Goal: Task Accomplishment & Management: Use online tool/utility

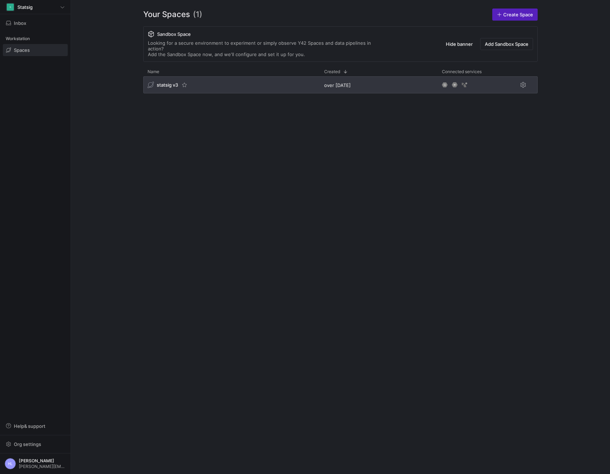
click at [160, 82] on span "statsig v3" at bounding box center [167, 85] width 21 height 6
click at [169, 82] on span "statsig v3" at bounding box center [167, 85] width 21 height 6
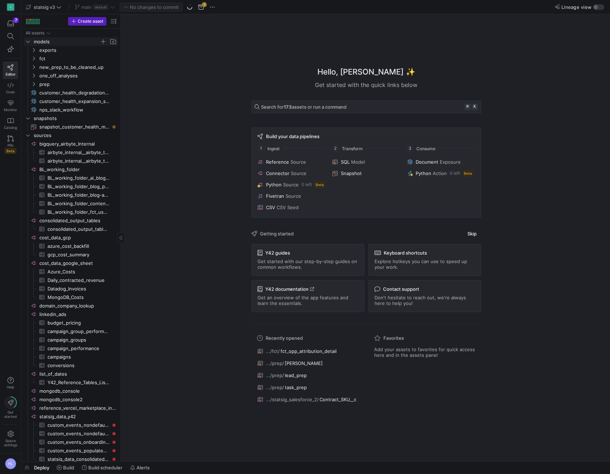
click at [28, 43] on icon "Press SPACE to select this row." at bounding box center [28, 41] width 5 height 4
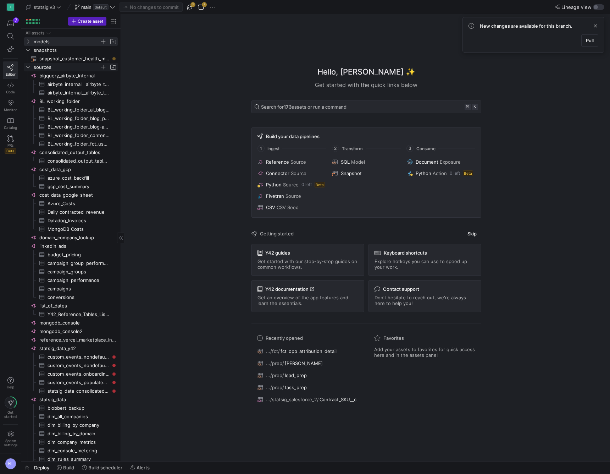
click at [28, 67] on icon "Press SPACE to select this row." at bounding box center [28, 67] width 5 height 4
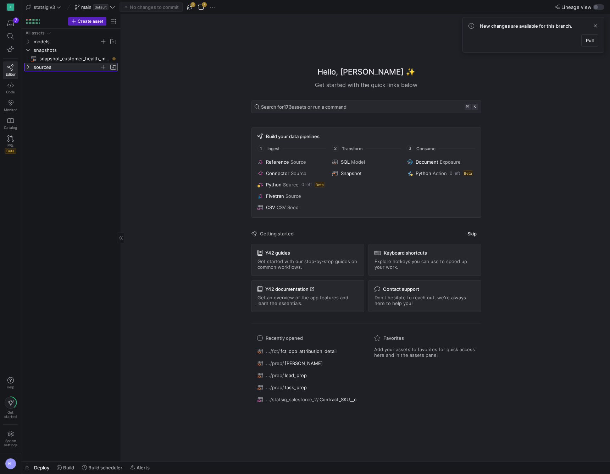
click at [28, 67] on icon at bounding box center [28, 67] width 5 height 4
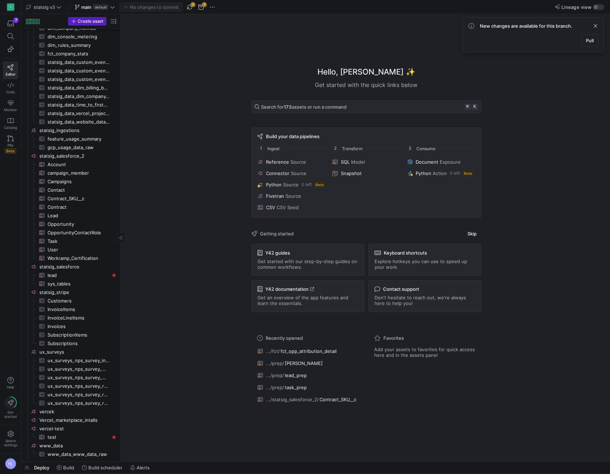
scroll to position [414, 0]
click at [77, 156] on span "statsig_salesforce_2​​​​​​​​" at bounding box center [77, 156] width 77 height 8
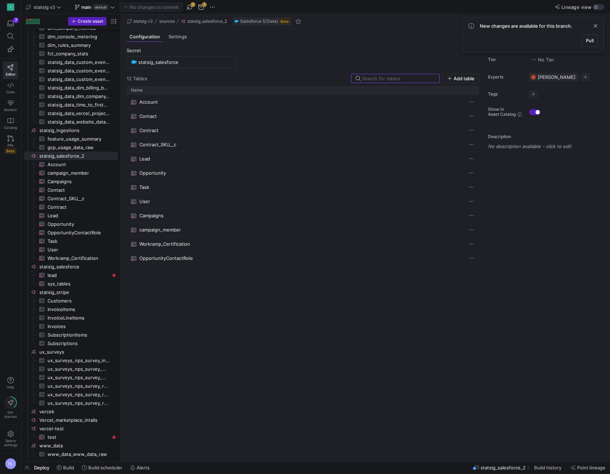
click at [169, 278] on div "Account Contact Contract Contract_SKU__c Lead Opportunity Task User Campaigns c…" at bounding box center [303, 275] width 353 height 360
click at [465, 78] on span "Add table" at bounding box center [464, 79] width 21 height 6
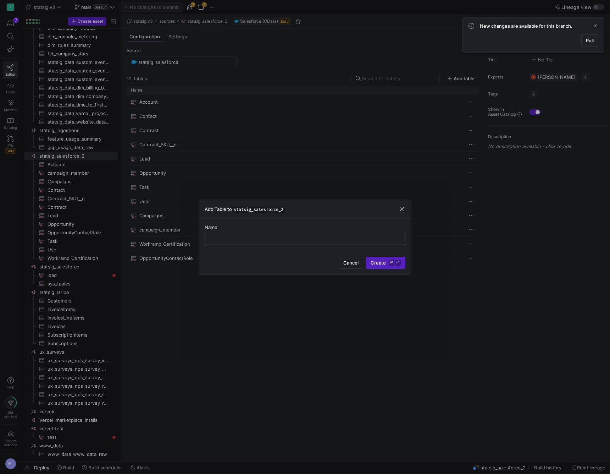
click at [247, 239] on input "text" at bounding box center [305, 239] width 189 height 6
paste input "Gong__Related_Opportunity__c"
type input "Gong__Related_Opportunity__c"
click at [389, 261] on kbd "⌘" at bounding box center [392, 263] width 6 height 6
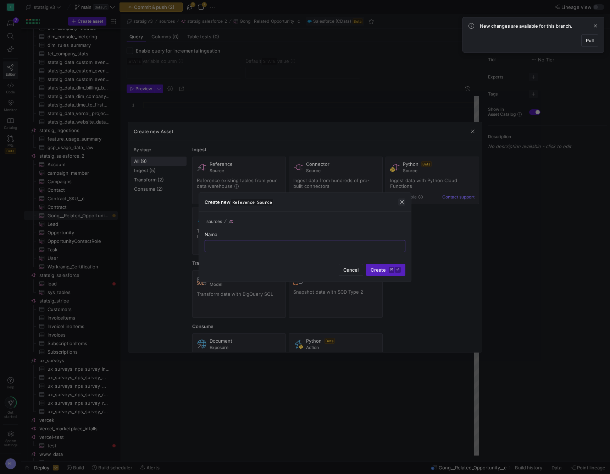
click at [402, 199] on span "button" at bounding box center [401, 201] width 7 height 7
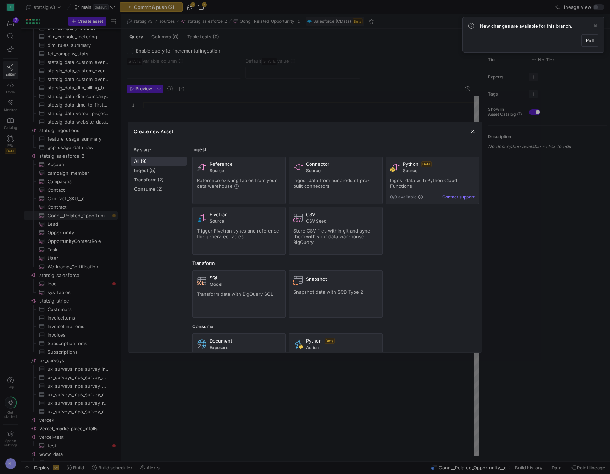
click at [473, 132] on span "button" at bounding box center [472, 131] width 7 height 7
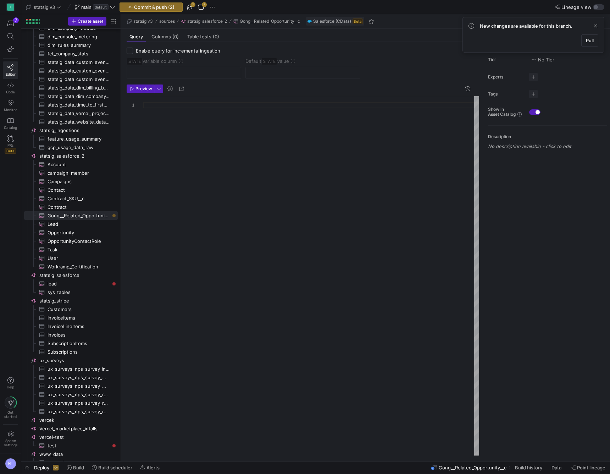
click at [164, 108] on div at bounding box center [311, 105] width 336 height 6
type textarea "s"
click at [74, 208] on span "Contract​​​​​​​​​" at bounding box center [79, 207] width 62 height 8
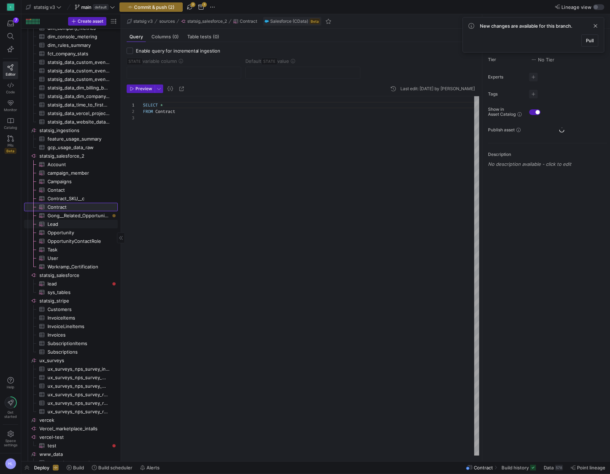
scroll to position [13, 0]
click at [71, 226] on span "Lead​​​​​​​​​" at bounding box center [79, 224] width 62 height 8
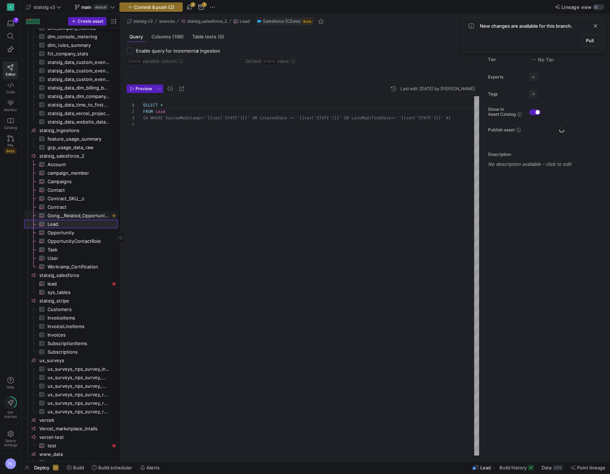
scroll to position [19, 0]
click at [72, 214] on span "Gong__Related_Opportunity__c​​​​​​​​​" at bounding box center [79, 215] width 62 height 8
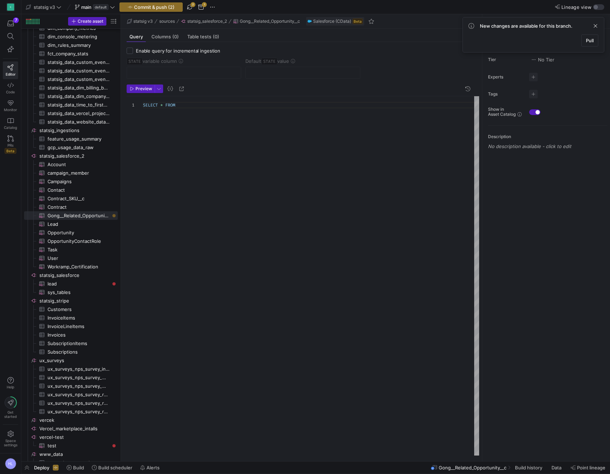
click at [187, 106] on div "SELECT * FROM" at bounding box center [311, 105] width 336 height 6
click at [161, 106] on span "*" at bounding box center [161, 105] width 2 height 6
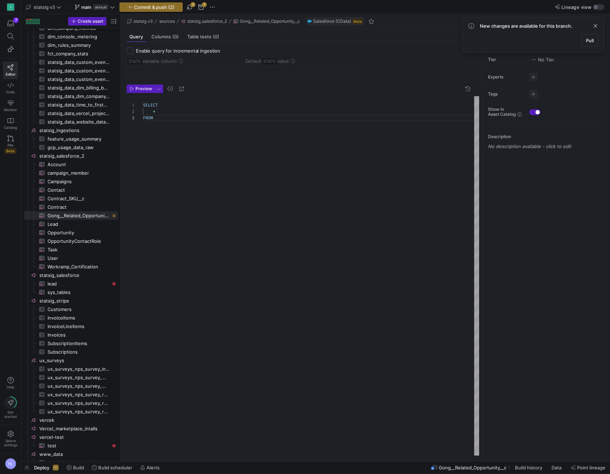
click at [165, 118] on div "FROM" at bounding box center [311, 118] width 336 height 6
click at [167, 145] on div "SELECT * FROM Gong__Related_Opportunity__c" at bounding box center [311, 275] width 336 height 359
click at [144, 88] on span "Preview" at bounding box center [143, 88] width 17 height 5
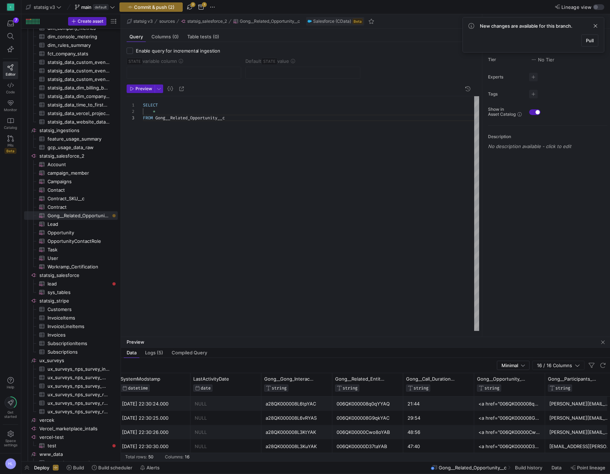
scroll to position [0, 503]
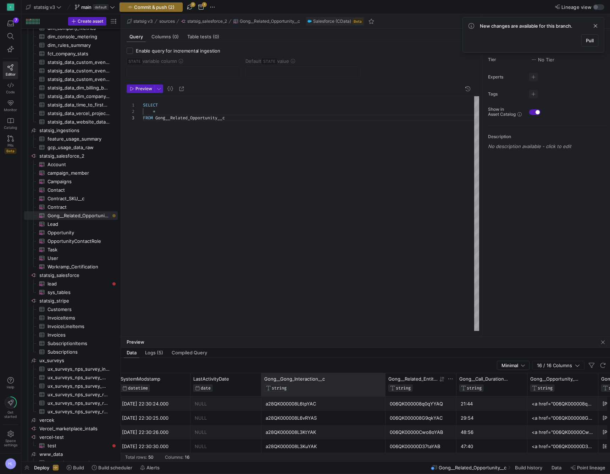
drag, startPoint x: 331, startPoint y: 386, endPoint x: 384, endPoint y: 387, distance: 53.2
click at [384, 387] on div at bounding box center [385, 384] width 3 height 23
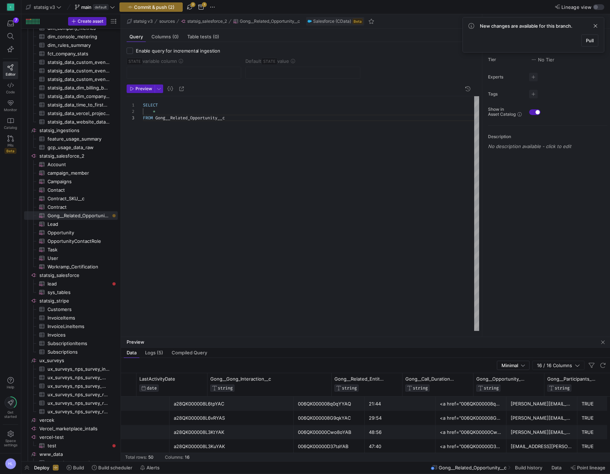
scroll to position [0, 0]
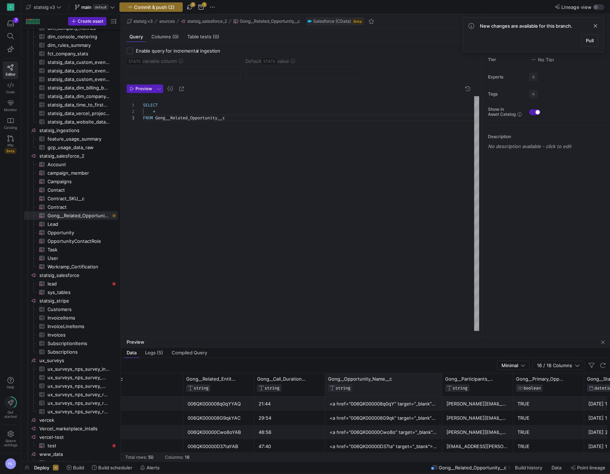
drag, startPoint x: 395, startPoint y: 382, endPoint x: 441, endPoint y: 383, distance: 46.1
click at [441, 383] on div at bounding box center [442, 384] width 3 height 23
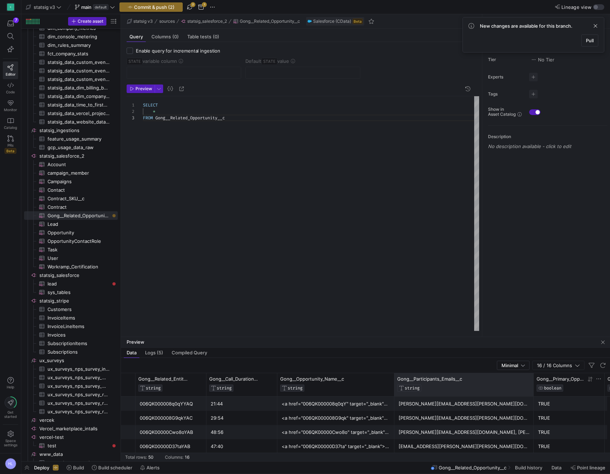
drag, startPoint x: 464, startPoint y: 385, endPoint x: 533, endPoint y: 386, distance: 68.5
click at [533, 386] on div at bounding box center [533, 384] width 3 height 23
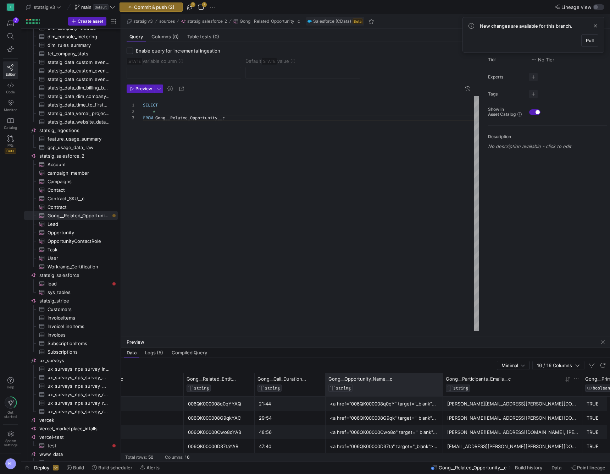
drag, startPoint x: 441, startPoint y: 385, endPoint x: 505, endPoint y: 388, distance: 64.6
click at [505, 388] on div "Gong__Gong_Interaction__c STRING Gong__Related_Entity_ID__c STRING Gong__Call_D…" at bounding box center [70, 384] width 1309 height 23
click at [391, 406] on div "<a href="006QK000008q0qY" target="_blank">Chase UK - WHN 2024</a>" at bounding box center [384, 404] width 109 height 14
click at [406, 405] on div "<a href="006QK000008q0qY" target="_blank">Chase UK - WHN 2024</a>" at bounding box center [384, 404] width 109 height 14
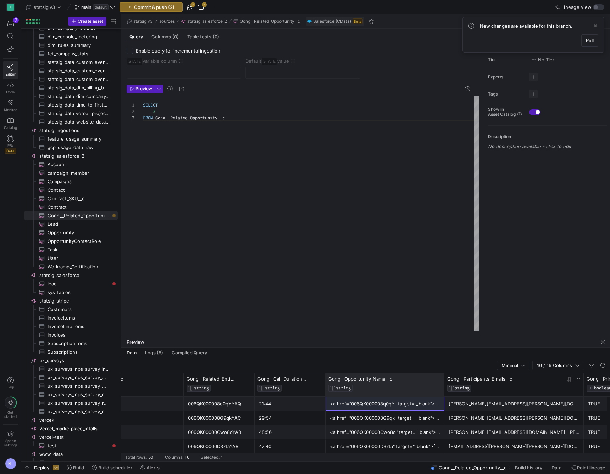
drag, startPoint x: 442, startPoint y: 381, endPoint x: 528, endPoint y: 383, distance: 85.5
click at [528, 383] on div "Gong__Gong_Interaction__c STRING Gong__Related_Entity_ID__c STRING Gong__Call_D…" at bounding box center [71, 384] width 1310 height 23
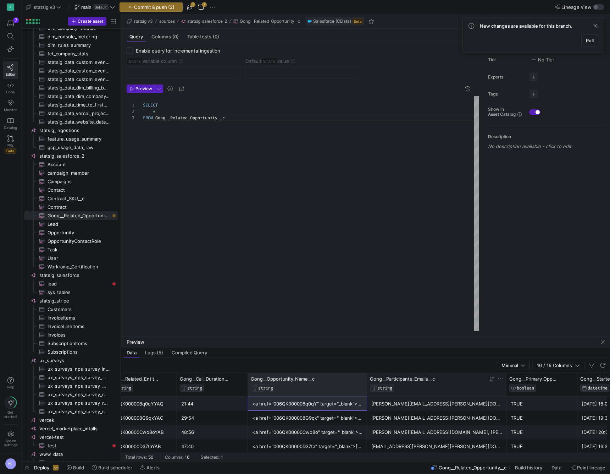
drag, startPoint x: 365, startPoint y: 389, endPoint x: 440, endPoint y: 390, distance: 74.8
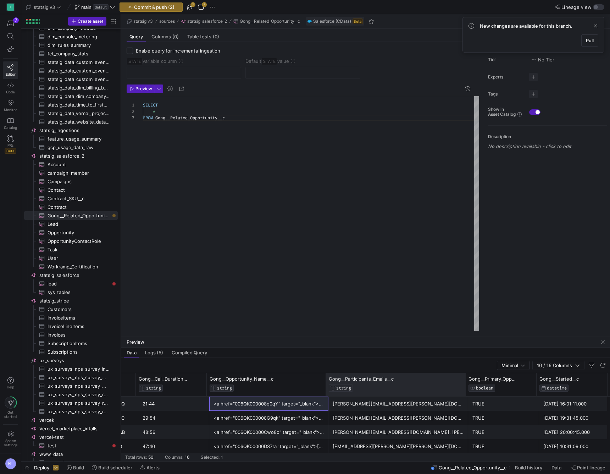
drag, startPoint x: 464, startPoint y: 390, endPoint x: 569, endPoint y: 398, distance: 105.3
click at [570, 398] on div "Gong__Opportunity_Name__c STRING Gong__Gong_Interaction__c STRING Gong__Related…" at bounding box center [365, 417] width 489 height 88
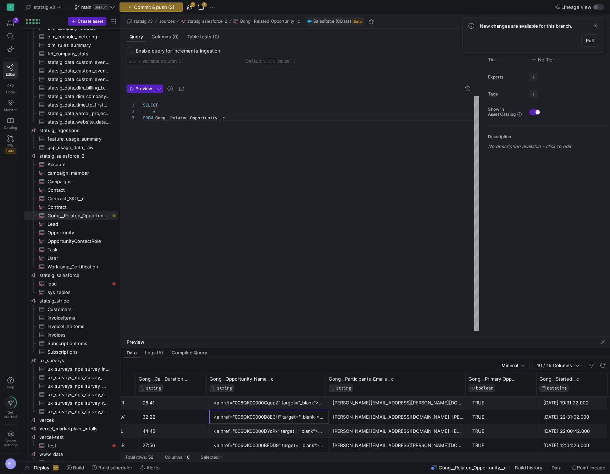
click at [270, 419] on div "<a href="006QK00000D8E3H" target="_blank">Taskrabbit</a>" at bounding box center [269, 417] width 111 height 14
drag, startPoint x: 276, startPoint y: 417, endPoint x: 233, endPoint y: 418, distance: 43.3
click at [233, 418] on div "<a href="006QK00000D8E3H" target="_blank">Taskrabbit</a>" at bounding box center [269, 417] width 111 height 14
drag, startPoint x: 276, startPoint y: 403, endPoint x: 241, endPoint y: 404, distance: 34.8
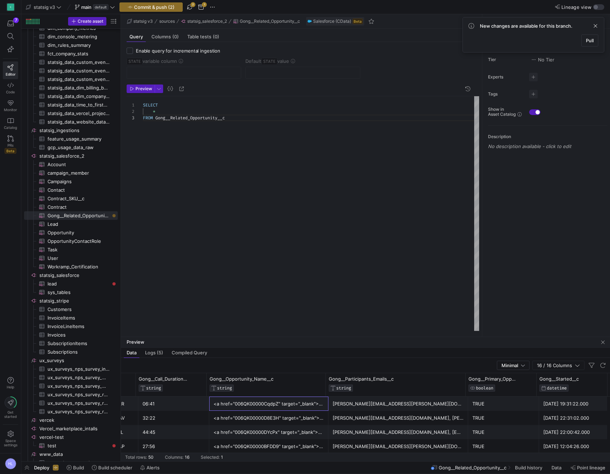
click at [241, 404] on div "<a href="006QK00000CqdpZ" target="_blank">Hinge Health - Feature Gates</a>" at bounding box center [269, 404] width 111 height 14
click at [255, 419] on div "<a href="006QK00000D8E3H" target="_blank">Taskrabbit</a>" at bounding box center [269, 418] width 111 height 14
click at [250, 418] on div "<a href="006QK00000D8E3H" target="_blank">Taskrabbit</a>" at bounding box center [269, 418] width 111 height 14
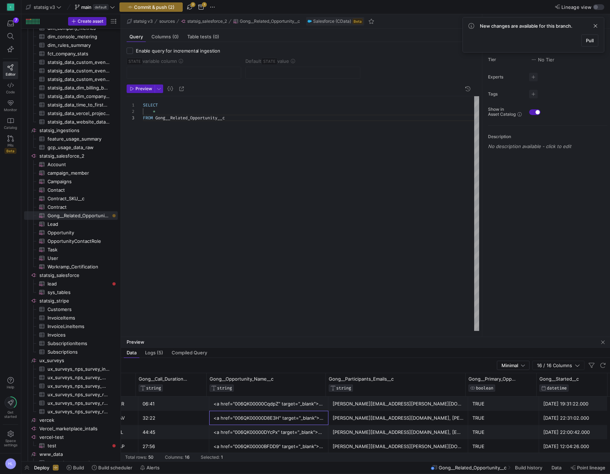
click at [250, 418] on div "<a href="006QK00000D8E3H" target="_blank">Taskrabbit</a>" at bounding box center [269, 418] width 111 height 14
click at [245, 417] on div "<a href="006QK00000D8E3H" target="_blank">Taskrabbit</a>" at bounding box center [269, 418] width 111 height 14
click at [255, 419] on div "<a href="006QK00000D8E3H" target="_blank">Taskrabbit</a>" at bounding box center [269, 418] width 111 height 14
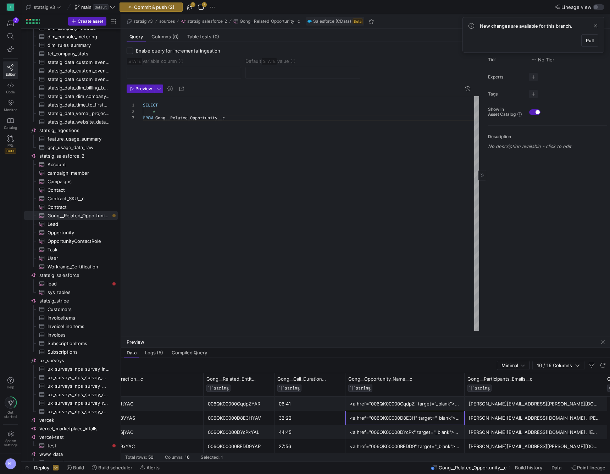
scroll to position [0, 542]
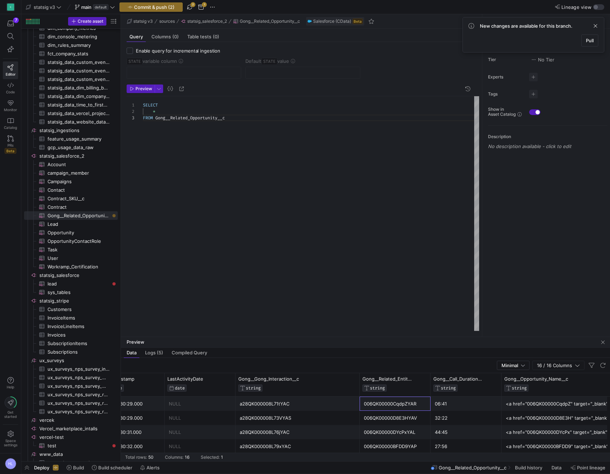
click at [397, 405] on div "006QK00000CqdpZYAR" at bounding box center [395, 404] width 62 height 14
click at [390, 405] on div "006QK00000CqdpZYAR" at bounding box center [395, 404] width 62 height 14
click at [397, 403] on div "006QK00000CqdpZYAR" at bounding box center [395, 404] width 62 height 14
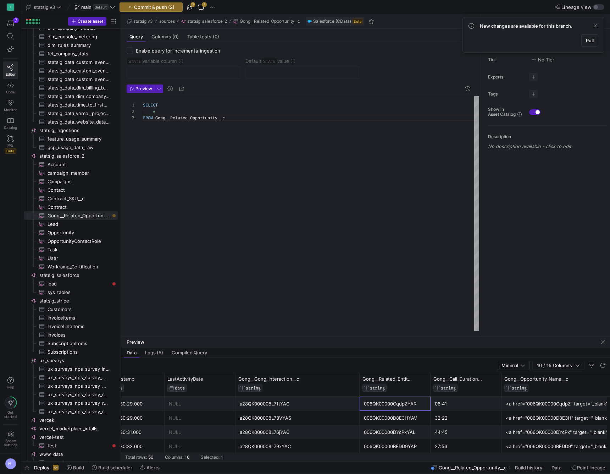
click at [397, 403] on div "006QK00000CqdpZYAR" at bounding box center [395, 404] width 62 height 14
click at [400, 405] on div "006QK00000CqdpZYAR" at bounding box center [395, 404] width 62 height 14
click at [413, 405] on span "Copy" at bounding box center [442, 406] width 65 height 10
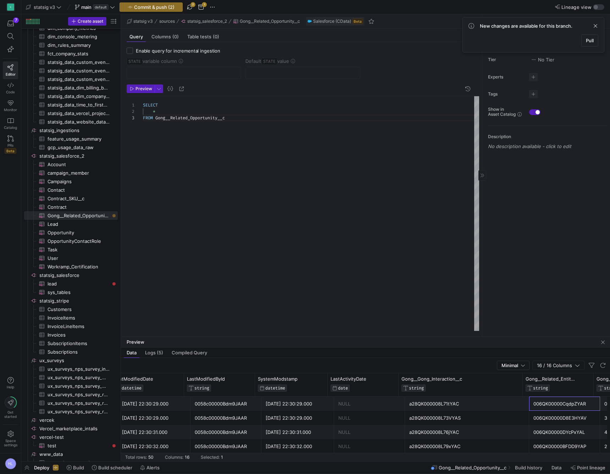
scroll to position [0, 325]
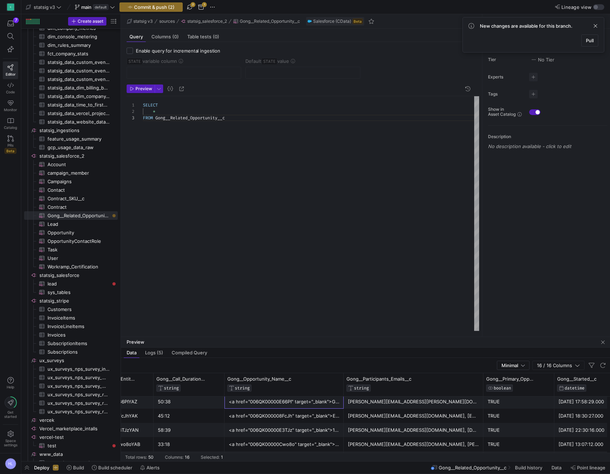
click at [268, 404] on div "<a href="006QK00000E66PI" target="_blank">Gametime</a>" at bounding box center [284, 401] width 111 height 14
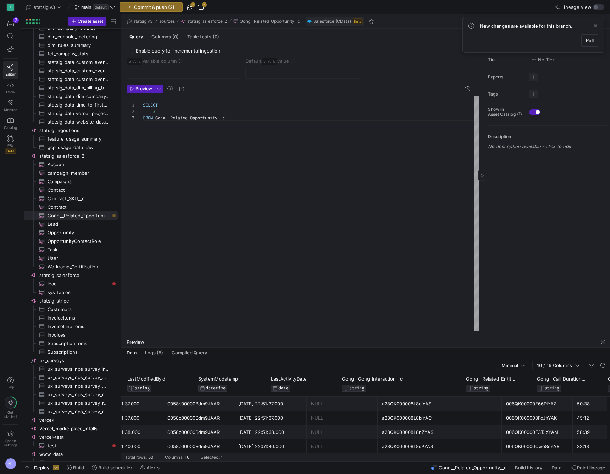
scroll to position [0, 306]
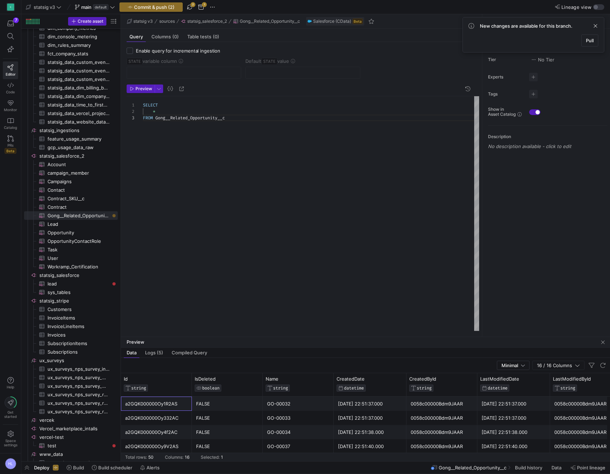
click at [143, 403] on div "a2GQK000000Oy1R2AS" at bounding box center [156, 404] width 62 height 14
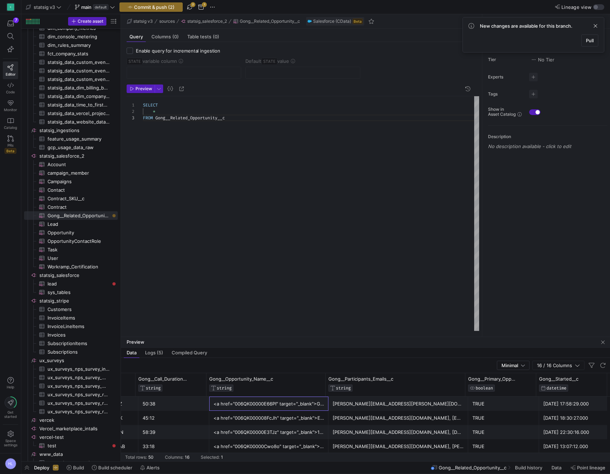
click at [298, 408] on div "<a href="006QK00000E66PI" target="_blank">Gametime</a>" at bounding box center [269, 404] width 111 height 14
drag, startPoint x: 325, startPoint y: 387, endPoint x: 402, endPoint y: 387, distance: 77.3
click at [298, 404] on div "<a href="006QK00000E66PI" target="_blank">Gametime</a>" at bounding box center [268, 404] width 111 height 14
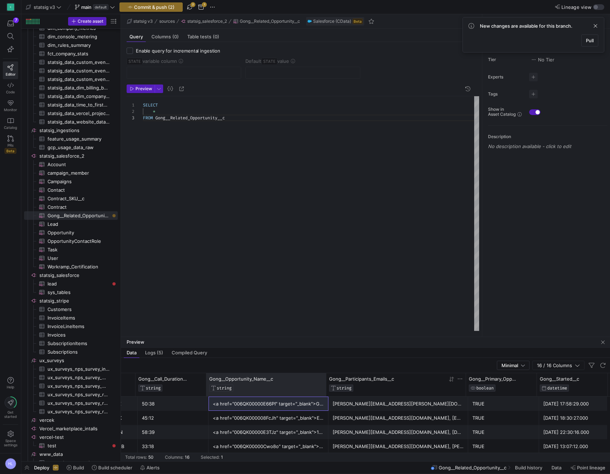
drag, startPoint x: 325, startPoint y: 385, endPoint x: 412, endPoint y: 387, distance: 87.3
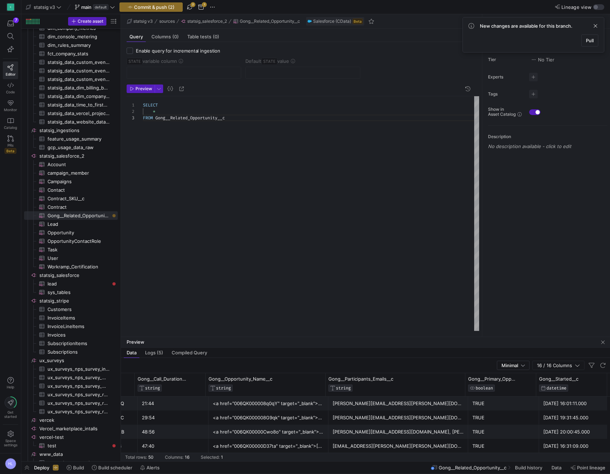
click at [168, 113] on div "*" at bounding box center [311, 111] width 336 height 6
type textarea "SELECT *, FROM Gong__Related_Opportunity__c"
click at [244, 405] on div "<a href="006QK000008q0qY" target="_blank">Chase UK - WHN 2024</a>" at bounding box center [268, 403] width 111 height 14
click at [305, 404] on div "<a href="006QK000008q0qY" target="_blank">Chase UK - WHN 2024</a>" at bounding box center [268, 404] width 111 height 14
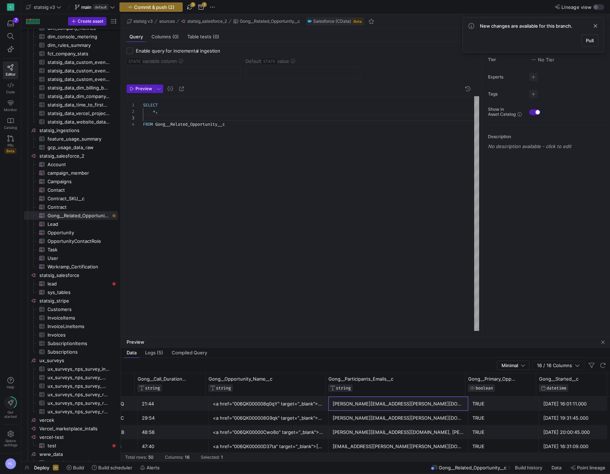
click at [396, 403] on div "[PERSON_NAME][EMAIL_ADDRESS][PERSON_NAME][DOMAIN_NAME], [PERSON_NAME][EMAIL_ADD…" at bounding box center [398, 404] width 131 height 14
click at [374, 406] on div "[PERSON_NAME][EMAIL_ADDRESS][PERSON_NAME][DOMAIN_NAME], [PERSON_NAME][EMAIL_ADD…" at bounding box center [398, 404] width 131 height 14
click at [365, 403] on div "[PERSON_NAME][EMAIL_ADDRESS][PERSON_NAME][DOMAIN_NAME], [PERSON_NAME][EMAIL_ADD…" at bounding box center [398, 404] width 131 height 14
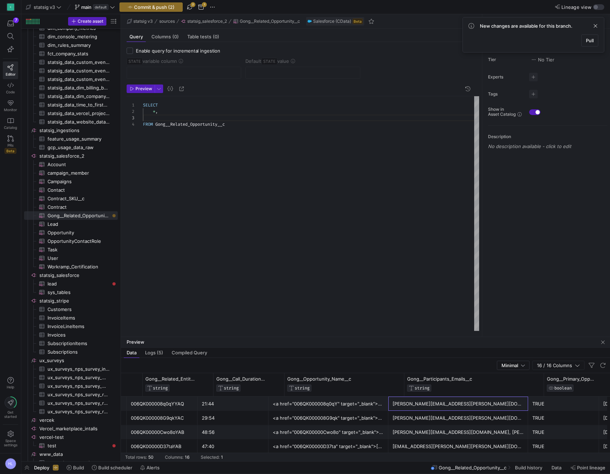
scroll to position [0, 723]
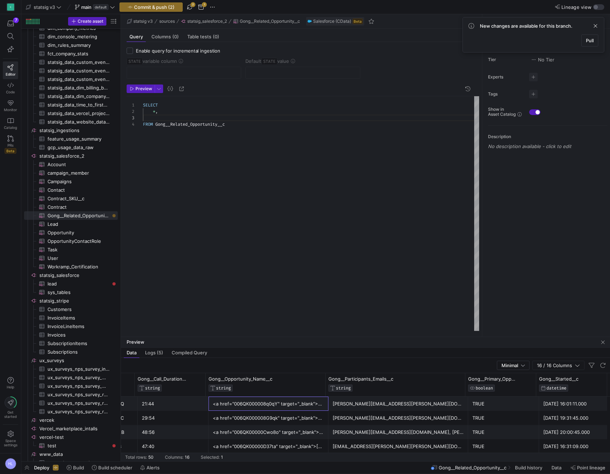
click at [283, 402] on div "<a href="006QK000008q0qY" target="_blank">Chase UK - WHN 2024</a>" at bounding box center [268, 404] width 111 height 14
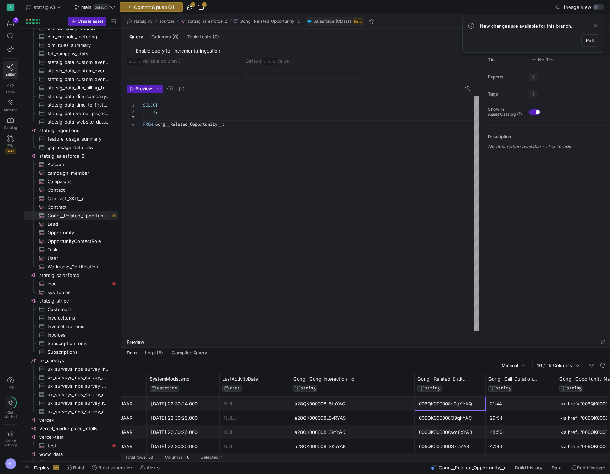
click at [426, 407] on div "006QK000008q0qYYAQ" at bounding box center [450, 404] width 62 height 14
click at [454, 406] on div "006QK000008q0qYYAQ" at bounding box center [446, 404] width 62 height 14
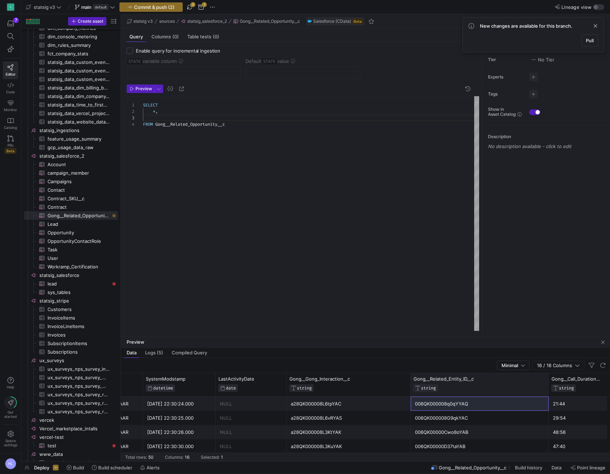
drag, startPoint x: 480, startPoint y: 383, endPoint x: 547, endPoint y: 385, distance: 67.1
click at [547, 385] on div at bounding box center [548, 384] width 3 height 23
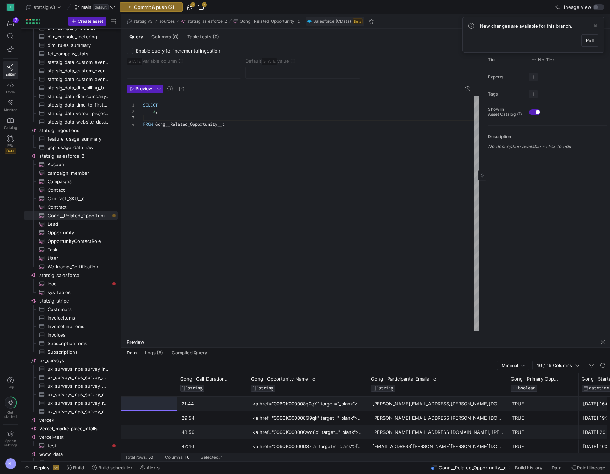
scroll to position [0, 454]
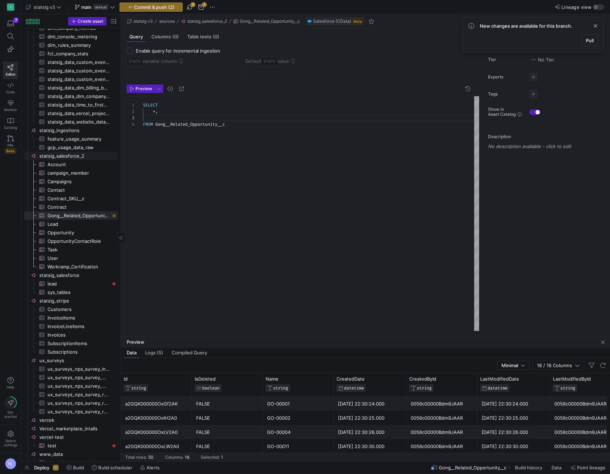
click at [77, 157] on span "statsig_salesforce_2​​​​​​​​" at bounding box center [77, 156] width 77 height 8
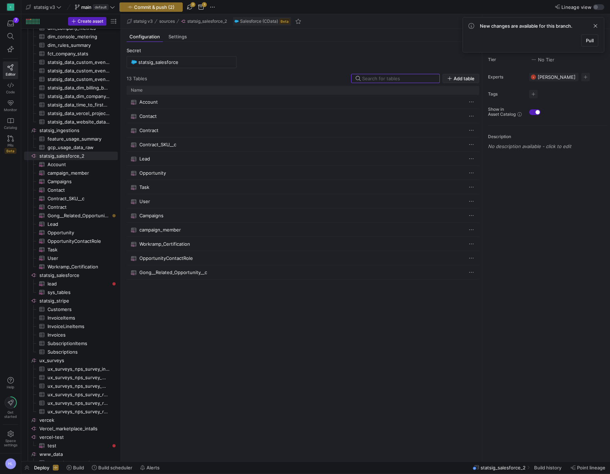
click at [455, 81] on span "Add table" at bounding box center [464, 79] width 21 height 6
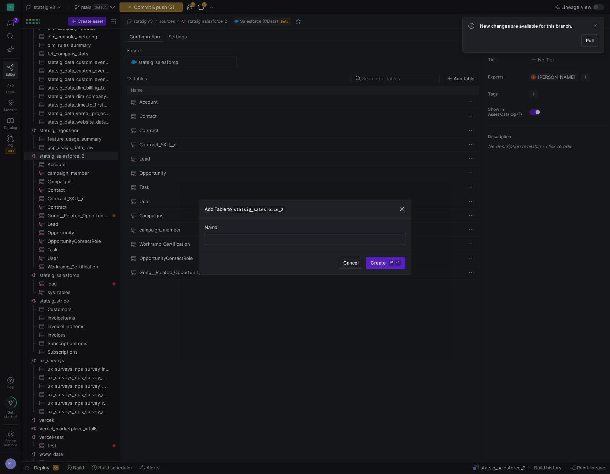
click at [299, 237] on input "text" at bounding box center [305, 239] width 189 height 6
paste input "Gong__Related_Lead__c"
type input "Gong__Related_Lead__c"
click at [383, 265] on span "Create ⌘ ⏎" at bounding box center [386, 263] width 30 height 6
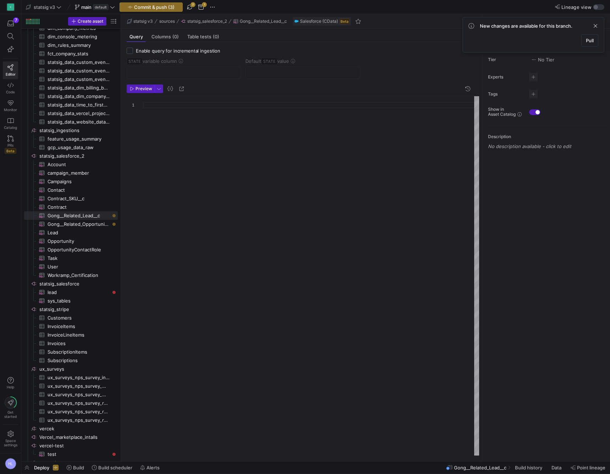
click at [229, 189] on div at bounding box center [311, 275] width 336 height 359
click at [228, 105] on span "Gong__Related_Lead__c" at bounding box center [204, 105] width 52 height 6
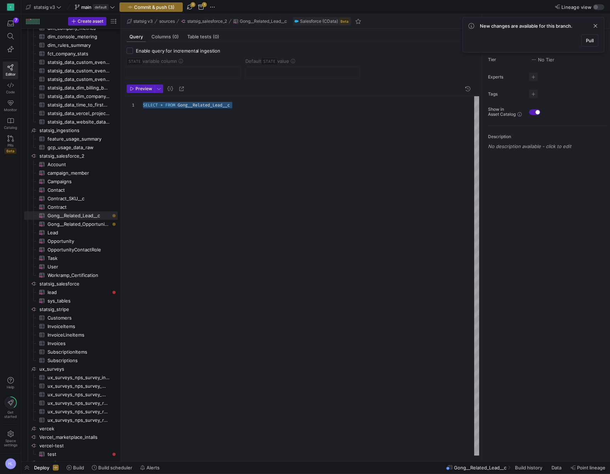
type textarea "SELECT * FROM Gong__Related_Lead__c"
click at [142, 89] on span "Preview" at bounding box center [143, 88] width 17 height 5
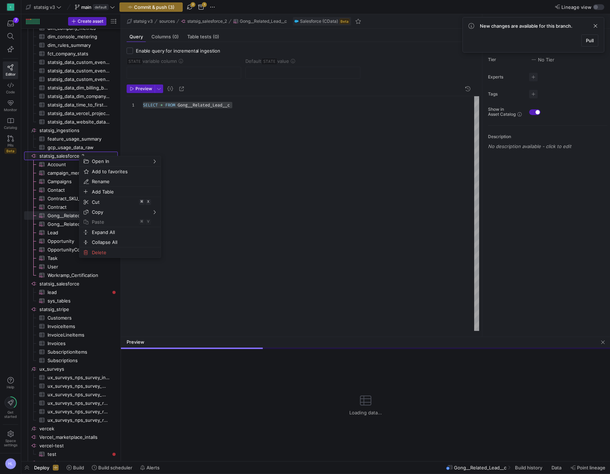
click at [70, 154] on span "statsig_salesforce_2​​​​​​​​" at bounding box center [77, 156] width 77 height 8
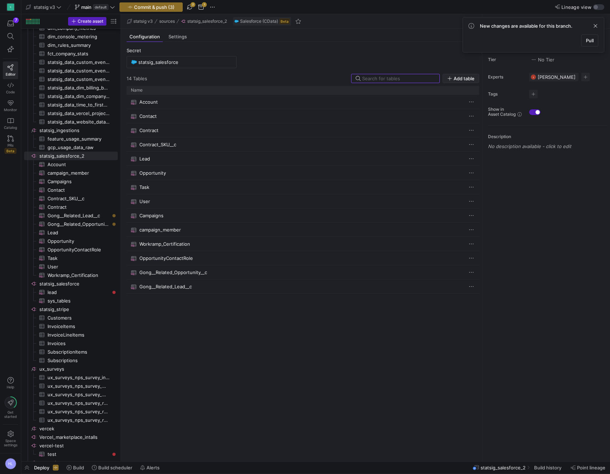
click at [466, 78] on span "Add table" at bounding box center [464, 79] width 21 height 6
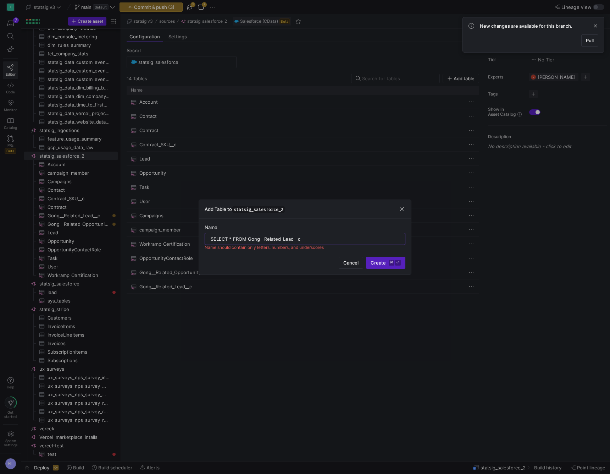
drag, startPoint x: 248, startPoint y: 240, endPoint x: 192, endPoint y: 240, distance: 55.7
click at [192, 240] on div "Add Table to statsig_salesforce_2 Name SELECT * FROM Gong__Related_Lead__c Name…" at bounding box center [305, 237] width 610 height 474
click at [258, 238] on input "Gong__Related_Lead__c" at bounding box center [305, 239] width 189 height 6
type input "Gong__Related_Contact_c"
click at [382, 263] on span "Create ⌘ ⏎" at bounding box center [386, 263] width 30 height 6
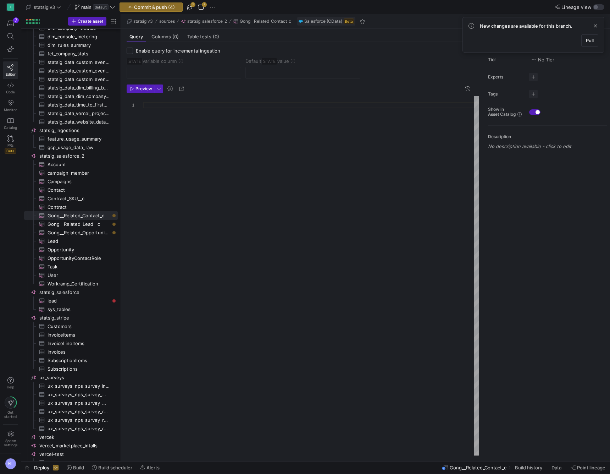
click at [164, 120] on div at bounding box center [311, 275] width 336 height 359
type textarea "SELECT * FROM Gong__Related_Contact__c"
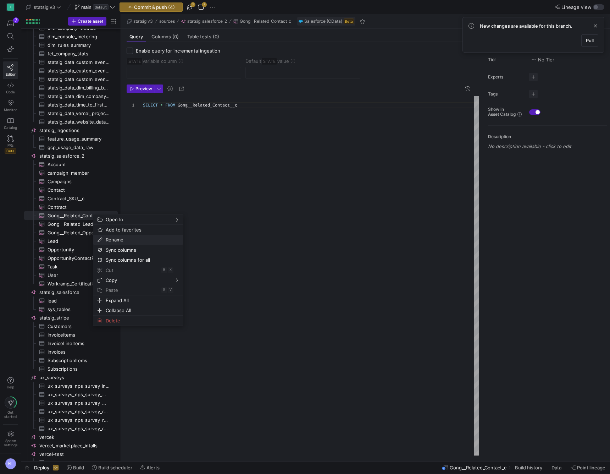
click at [110, 239] on span "Rename" at bounding box center [132, 239] width 59 height 10
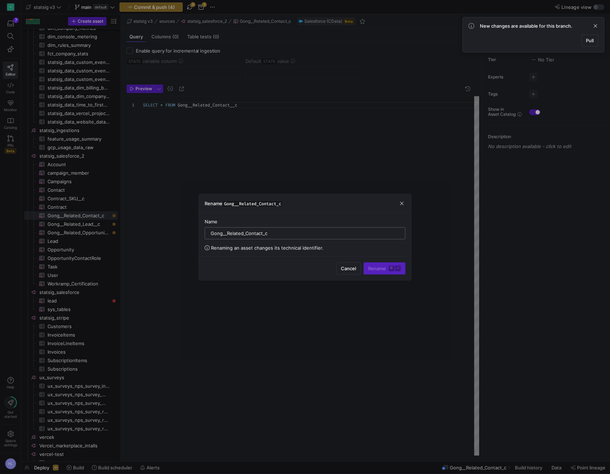
click at [227, 230] on input "Gong__Related_Contact_c" at bounding box center [305, 233] width 189 height 6
paste input "Gong__Related_Contact__c"
type input "Gong__Related_Contact__c"
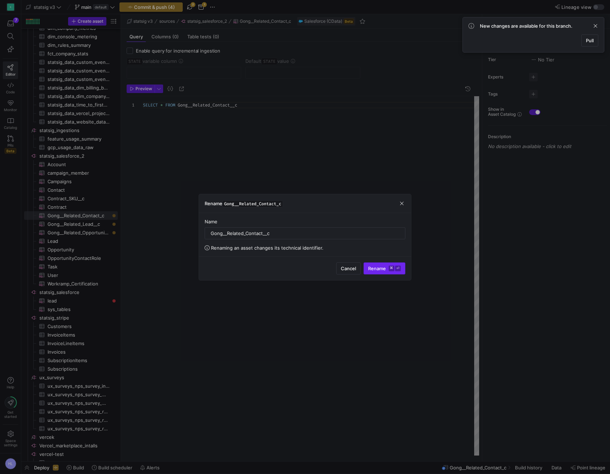
click at [385, 270] on span "Rename ⌘ ⏎" at bounding box center [384, 268] width 33 height 6
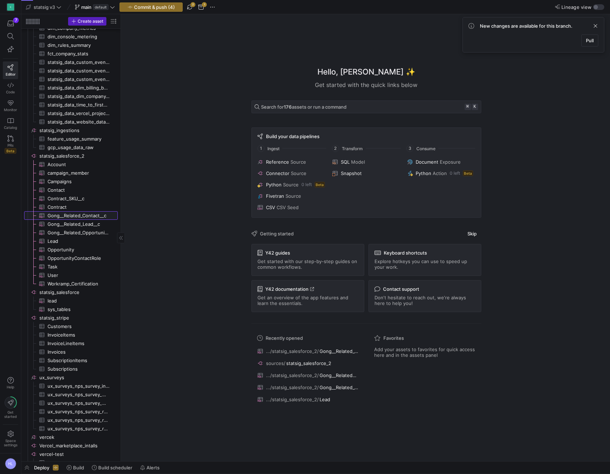
click at [76, 214] on span "Gong__Related_Contact__c​​​​​​​​​" at bounding box center [79, 215] width 62 height 8
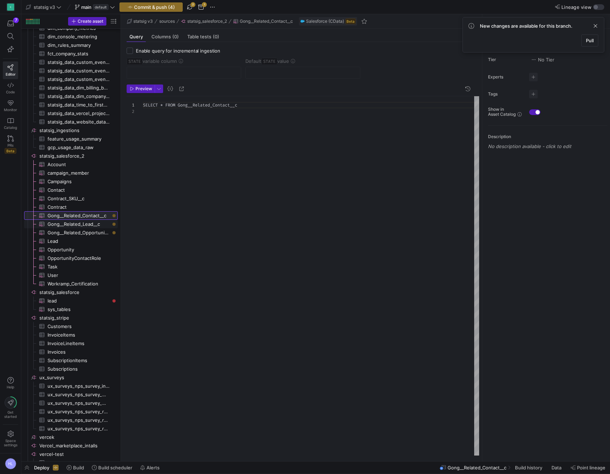
scroll to position [6, 0]
click at [205, 110] on div at bounding box center [311, 111] width 336 height 6
click at [141, 89] on span "Preview" at bounding box center [143, 88] width 17 height 5
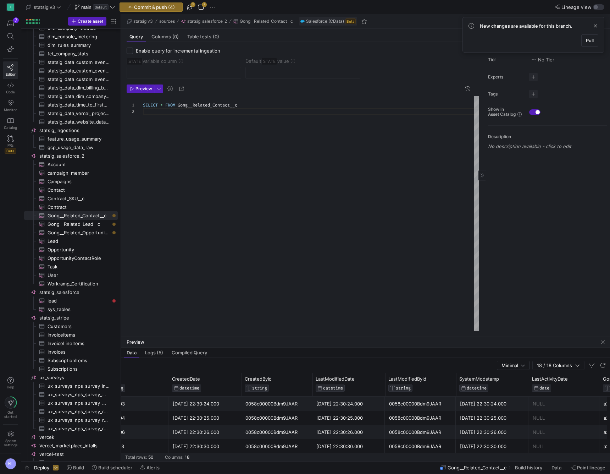
scroll to position [0, 170]
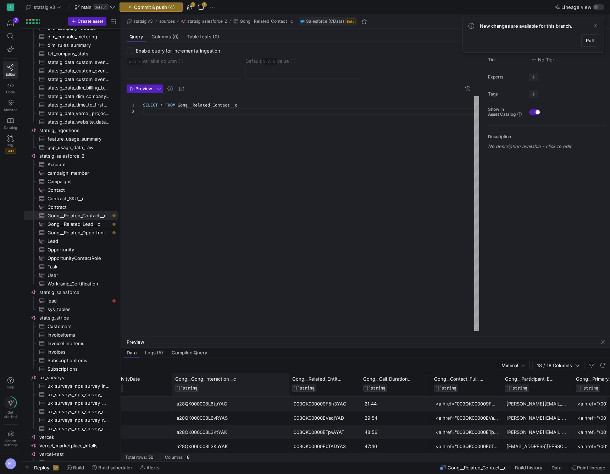
drag, startPoint x: 243, startPoint y: 383, endPoint x: 289, endPoint y: 383, distance: 46.1
click at [289, 383] on div at bounding box center [289, 384] width 3 height 23
click at [205, 405] on div "a28QK000008L6tpYAC" at bounding box center [231, 404] width 109 height 14
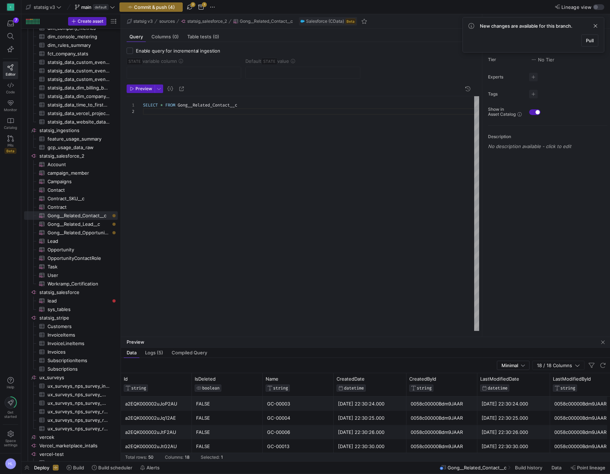
scroll to position [0, 63]
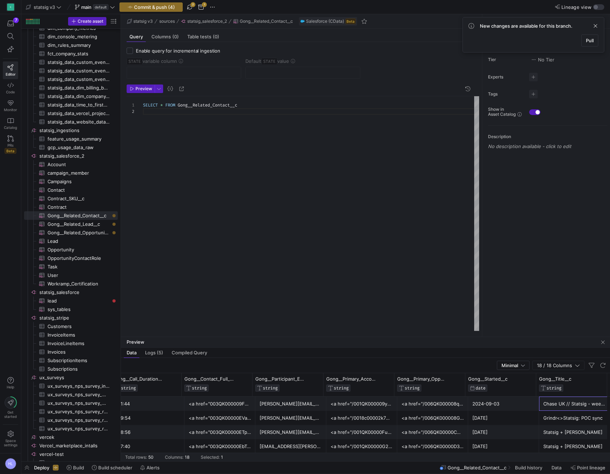
click at [559, 405] on div "Chase UK // Statsig - weekly sync" at bounding box center [574, 404] width 62 height 14
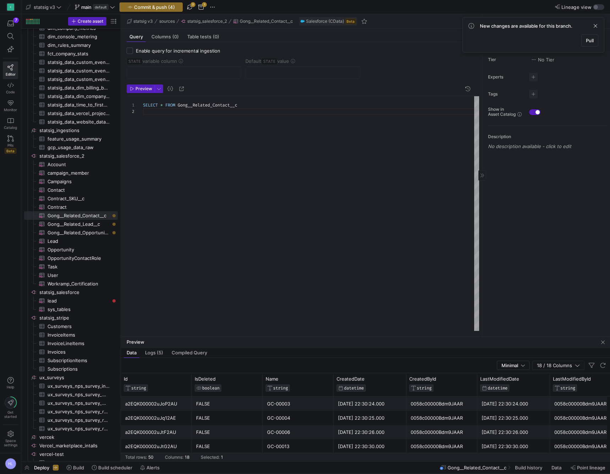
scroll to position [0, 17]
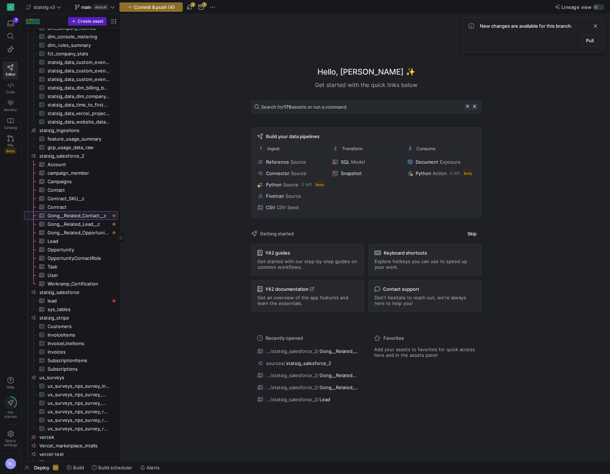
click at [72, 217] on span "Gong__Related_Contact__c​​​​​​​​​" at bounding box center [79, 215] width 62 height 8
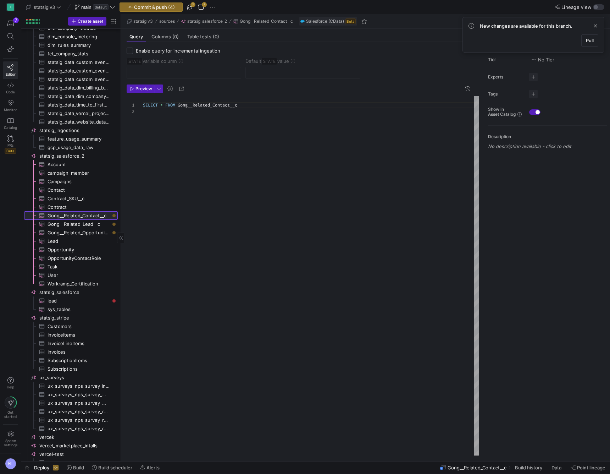
scroll to position [6, 0]
click at [79, 232] on span "Gong__Related_Opportunity__c​​​​​​​​​" at bounding box center [79, 232] width 62 height 8
click at [144, 89] on span "Preview" at bounding box center [143, 88] width 17 height 5
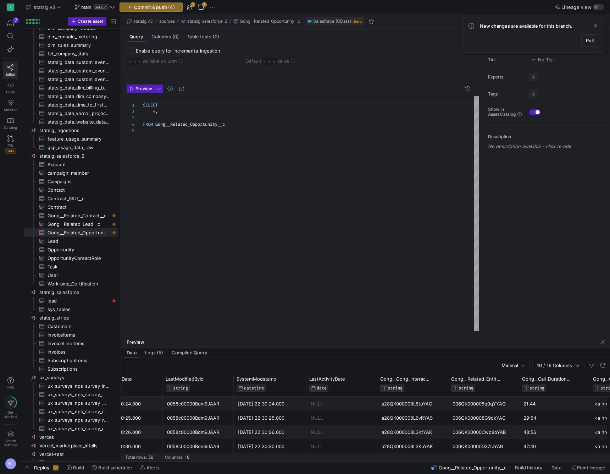
scroll to position [0, 338]
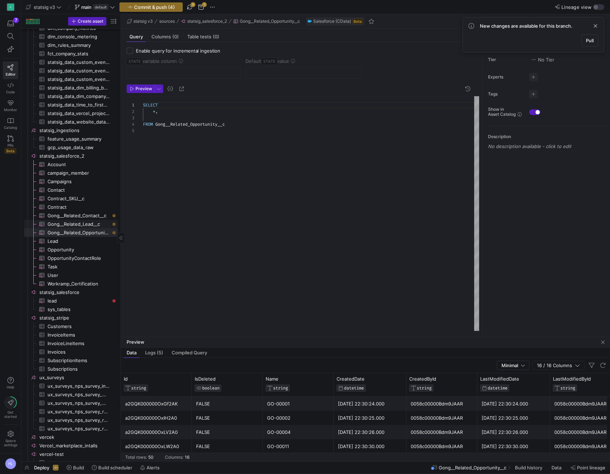
click at [83, 222] on span "Gong__Related_Lead__c​​​​​​​​​" at bounding box center [79, 224] width 62 height 8
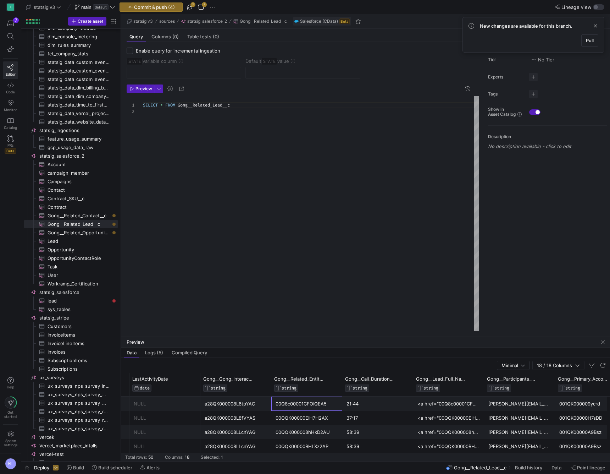
click at [302, 405] on div "00Q8c00001CFOIQEA5" at bounding box center [307, 404] width 62 height 14
click at [295, 403] on div "00Q8c00001CFOIQEA5" at bounding box center [307, 404] width 62 height 14
click at [302, 404] on div "00Q8c00001CFOIQEA5" at bounding box center [307, 404] width 62 height 14
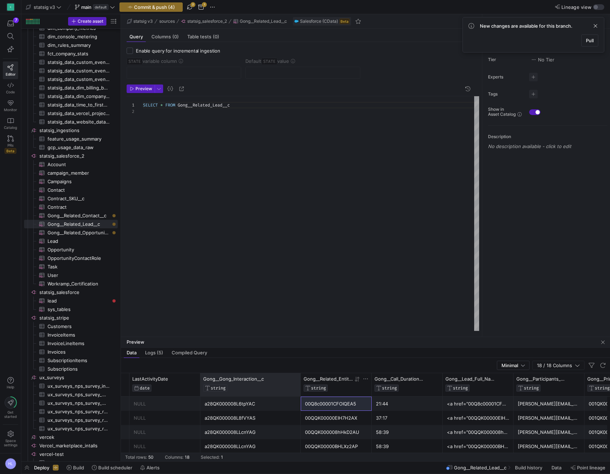
drag, startPoint x: 270, startPoint y: 390, endPoint x: 300, endPoint y: 390, distance: 29.4
click at [300, 390] on div at bounding box center [300, 384] width 3 height 23
click at [319, 403] on div "00Q8c00001CFOIQEA5" at bounding box center [336, 404] width 62 height 14
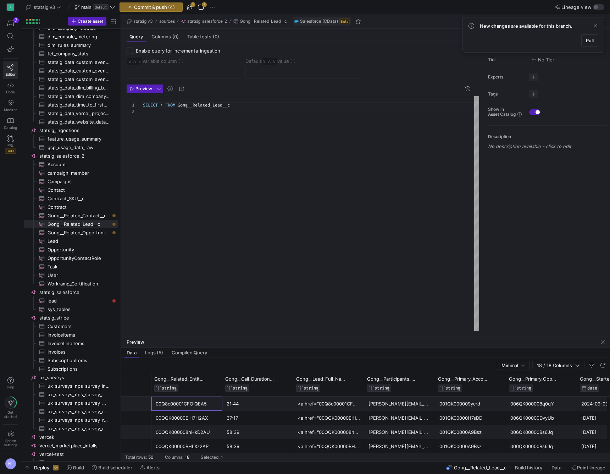
click at [181, 405] on div "00Q8c00001CFOIQEA5" at bounding box center [187, 404] width 62 height 14
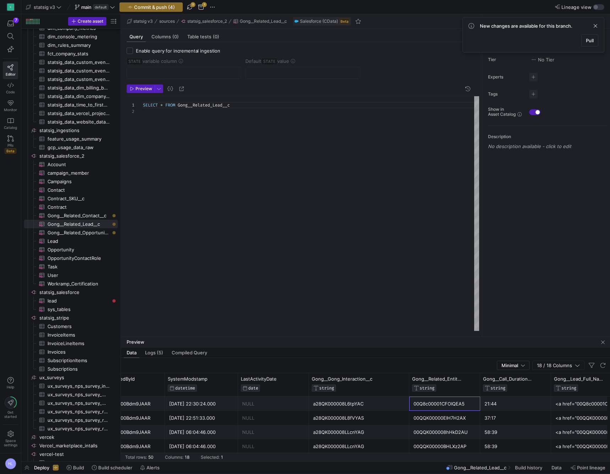
scroll to position [0, 412]
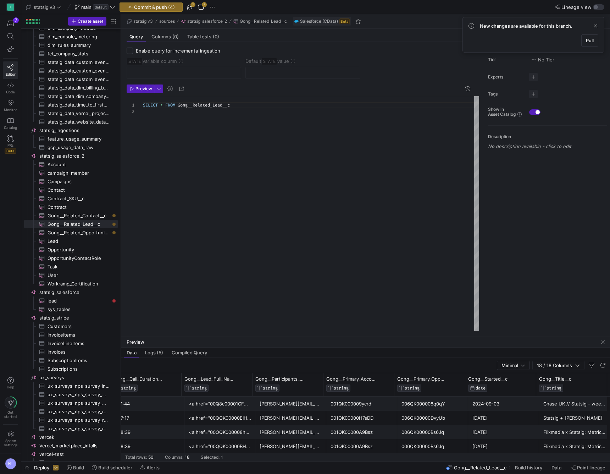
click at [186, 120] on div "SELECT * FROM Gong__Related_Lead__c" at bounding box center [311, 213] width 336 height 234
click at [142, 90] on span "Preview" at bounding box center [143, 88] width 17 height 5
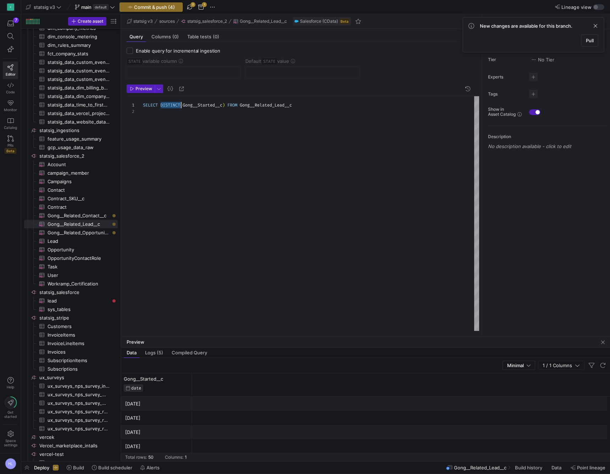
click at [175, 105] on span "DISTINCT" at bounding box center [170, 105] width 20 height 6
drag, startPoint x: 162, startPoint y: 105, endPoint x: 184, endPoint y: 106, distance: 21.7
click at [222, 107] on span ")" at bounding box center [221, 105] width 2 height 6
drag, startPoint x: 270, startPoint y: 105, endPoint x: 352, endPoint y: 108, distance: 82.4
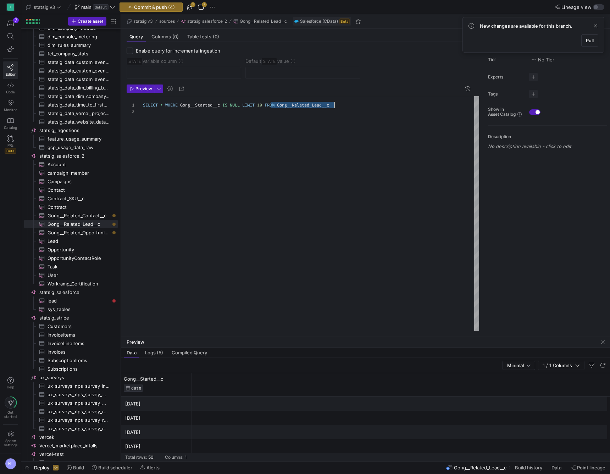
click at [352, 108] on div "SELECT * WHERE Gong__Started__c IS NULL LIMIT 10 FROM Gong__Related_Lead__c" at bounding box center [311, 105] width 336 height 6
click at [166, 105] on span "WHERE" at bounding box center [171, 105] width 12 height 6
click at [350, 104] on div "SELECT * ROM Gong__Related_Lead__c WHERE Gong__Started__c IS NULL LIMIT 10 F" at bounding box center [311, 105] width 336 height 6
click at [166, 106] on span "ROM" at bounding box center [168, 105] width 7 height 6
click at [144, 89] on span "Preview" at bounding box center [143, 88] width 17 height 5
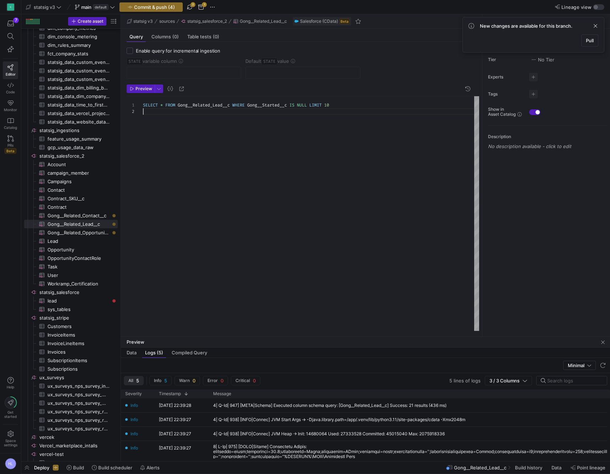
click at [232, 116] on div "SELECT * FROM Gong__Related_Lead__c WHERE Gong__Started__c IS NULL LIMIT 10" at bounding box center [311, 213] width 336 height 234
click at [284, 111] on div at bounding box center [311, 111] width 336 height 6
click at [303, 109] on div at bounding box center [311, 111] width 336 height 6
drag, startPoint x: 311, startPoint y: 105, endPoint x: 294, endPoint y: 104, distance: 17.1
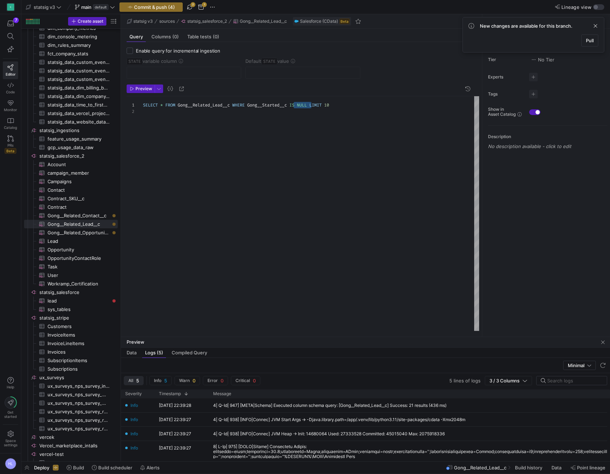
click at [294, 104] on span "SELECT * FROM Gong__Related_Lead__c WHERE Gong__Started__c IS NULL LIMIT 10" at bounding box center [237, 105] width 189 height 6
click at [147, 86] on span "Preview" at bounding box center [143, 88] width 17 height 5
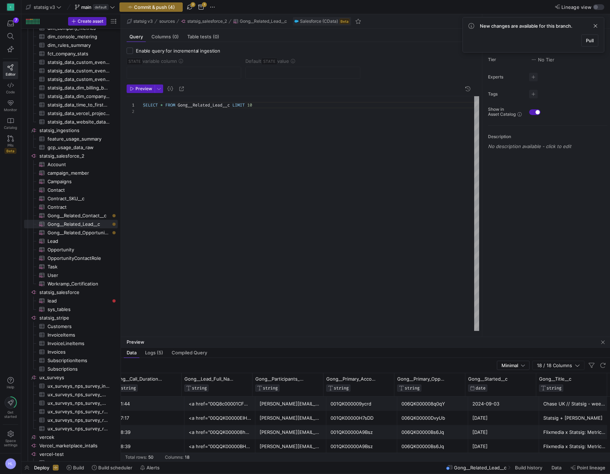
scroll to position [0, 797]
click at [415, 405] on div "006QK000008q0qY" at bounding box center [433, 404] width 62 height 14
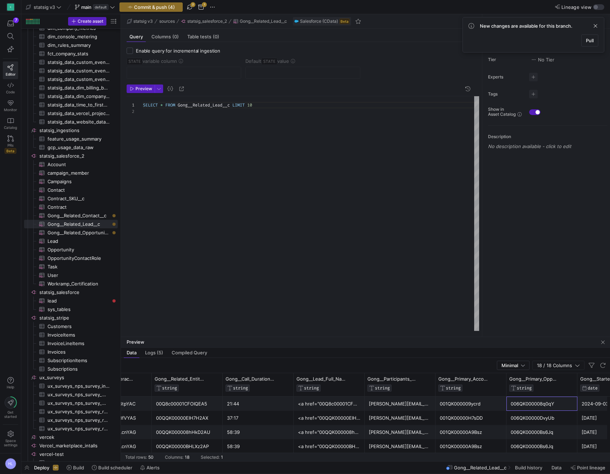
scroll to position [0, 772]
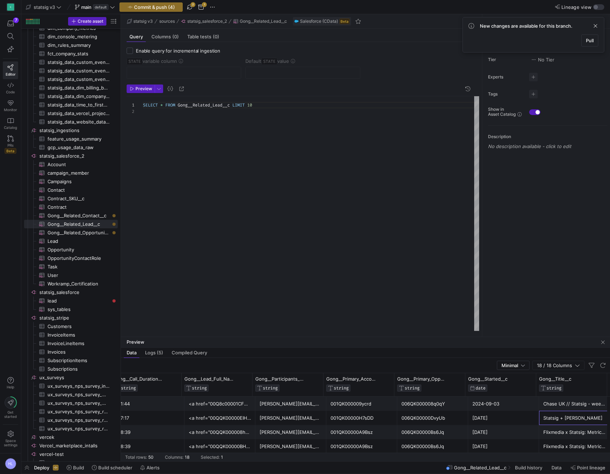
click at [571, 419] on div "Statsig + [PERSON_NAME]" at bounding box center [574, 418] width 62 height 14
click at [559, 432] on div "Flixmedia x Statsig: Metrics 101" at bounding box center [574, 432] width 62 height 14
click at [559, 417] on div "Statsig + [PERSON_NAME]" at bounding box center [574, 418] width 62 height 14
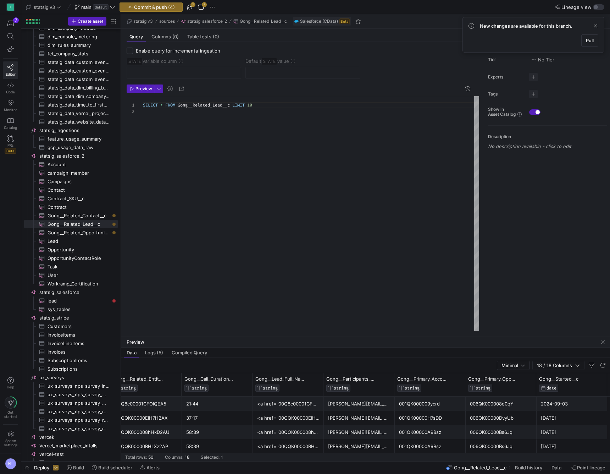
scroll to position [0, 725]
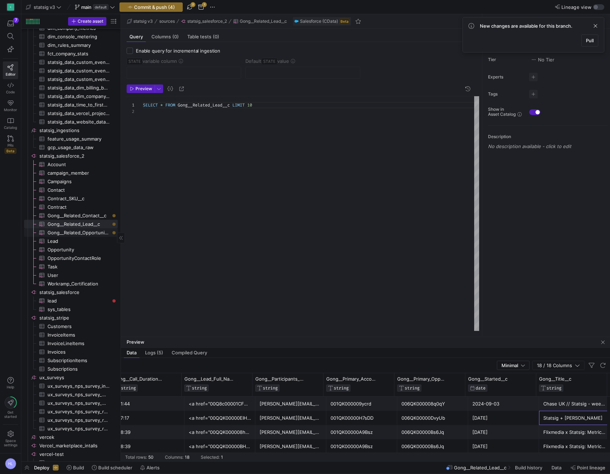
click at [79, 234] on span "Gong__Related_Opportunity__c​​​​​​​​​" at bounding box center [79, 232] width 62 height 8
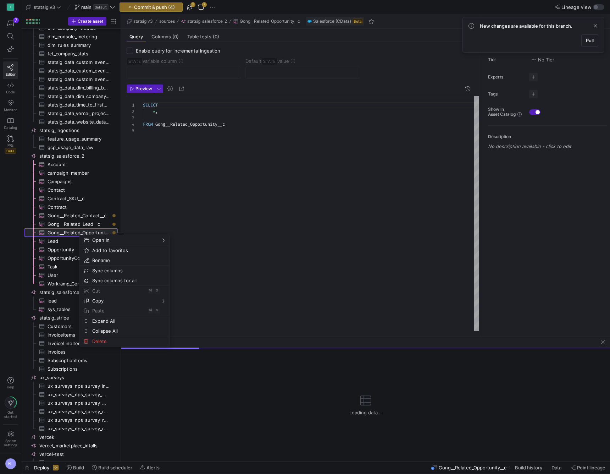
scroll to position [26, 0]
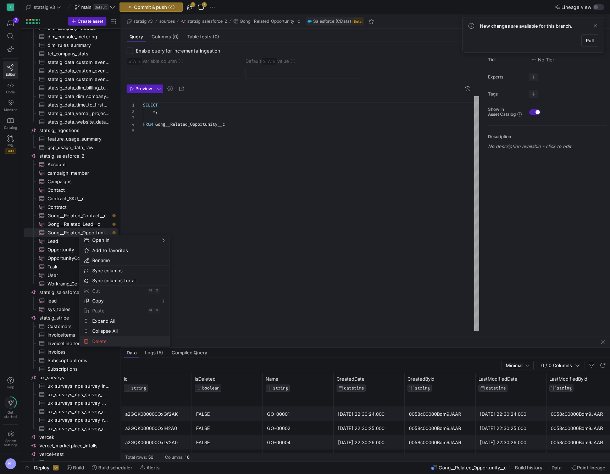
click at [94, 341] on span "Delete" at bounding box center [118, 341] width 59 height 10
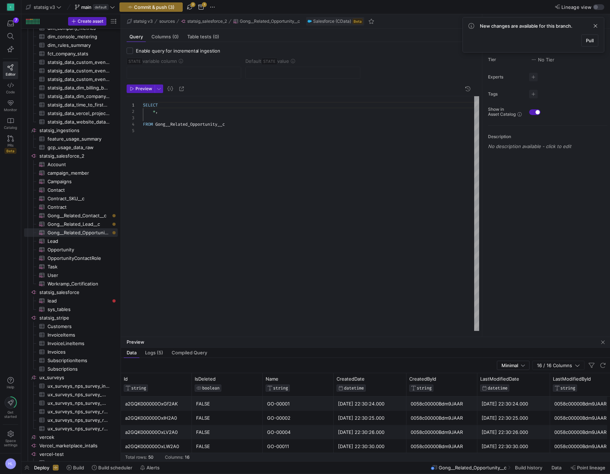
type textarea "SELECT * FROM Gong__Related_Lead__c LIMIT 10"
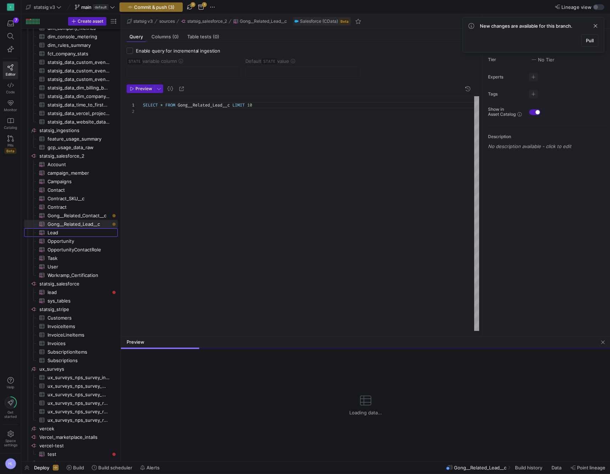
scroll to position [6, 0]
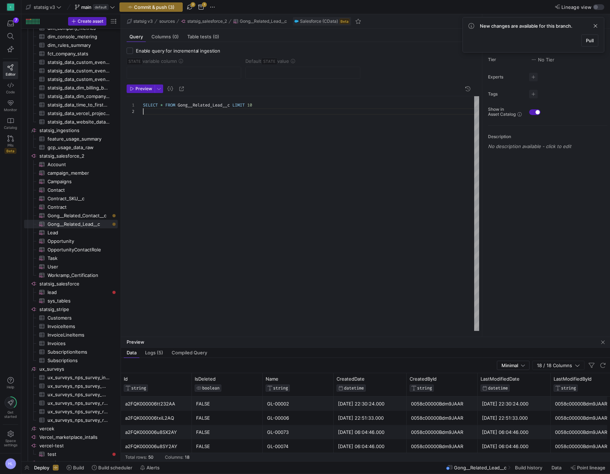
click at [229, 124] on div "SELECT * FROM Gong__Related_Lead__c LIMIT 10" at bounding box center [311, 213] width 336 height 234
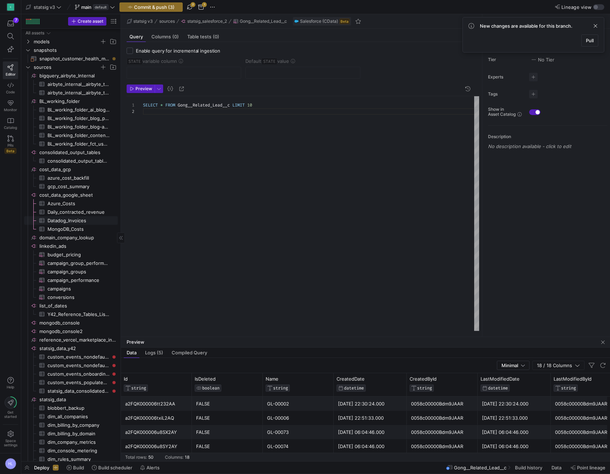
scroll to position [0, 0]
click at [28, 66] on icon "Press SPACE to select this row." at bounding box center [28, 67] width 5 height 4
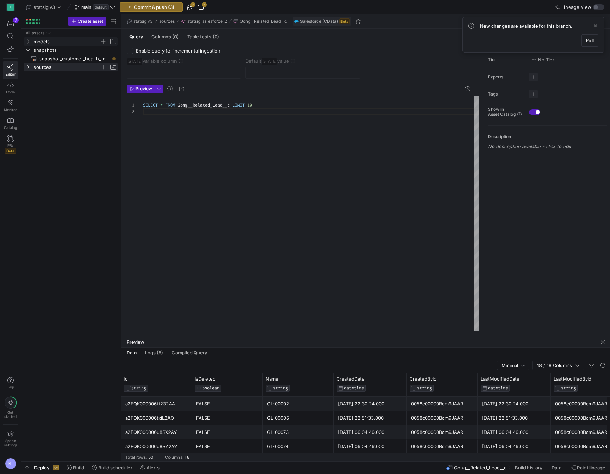
click at [28, 42] on icon "Press SPACE to select this row." at bounding box center [28, 41] width 5 height 4
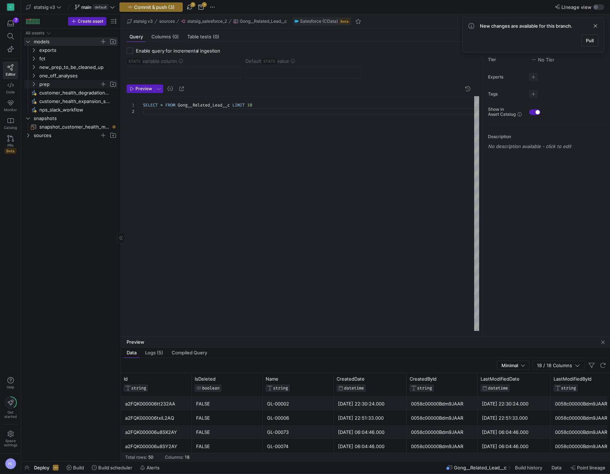
click at [35, 84] on icon "Press SPACE to select this row." at bounding box center [34, 84] width 2 height 4
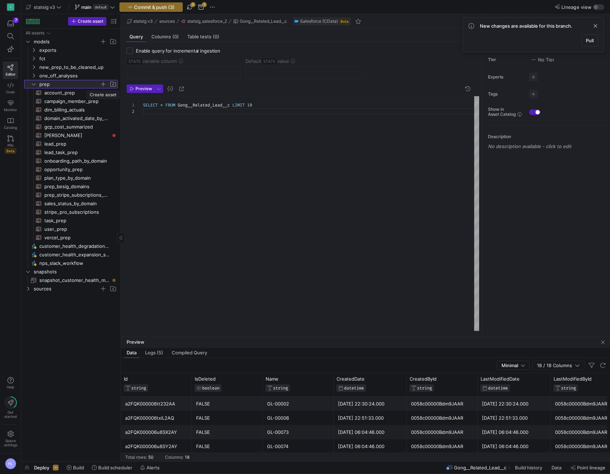
click at [103, 84] on span "button" at bounding box center [103, 84] width 7 height 7
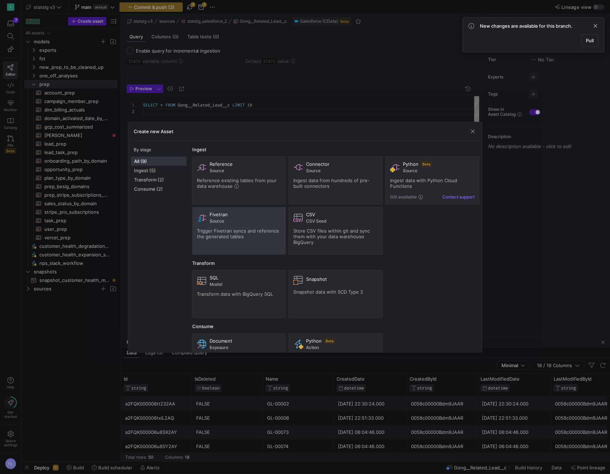
scroll to position [10, 0]
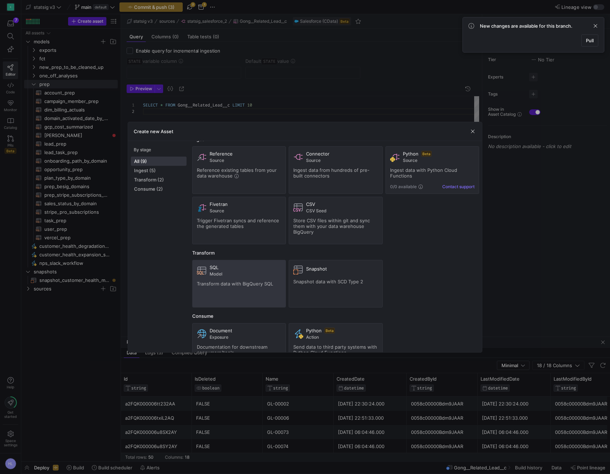
click at [244, 272] on span "Model" at bounding box center [246, 273] width 72 height 5
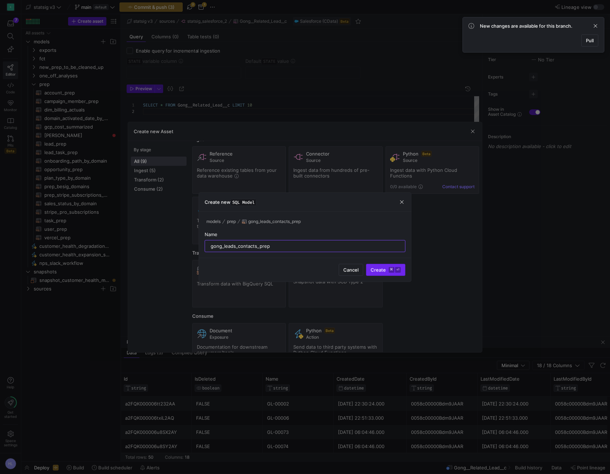
type input "gong_leads_contacts_prep"
click at [389, 272] on kbd "⌘" at bounding box center [392, 270] width 6 height 6
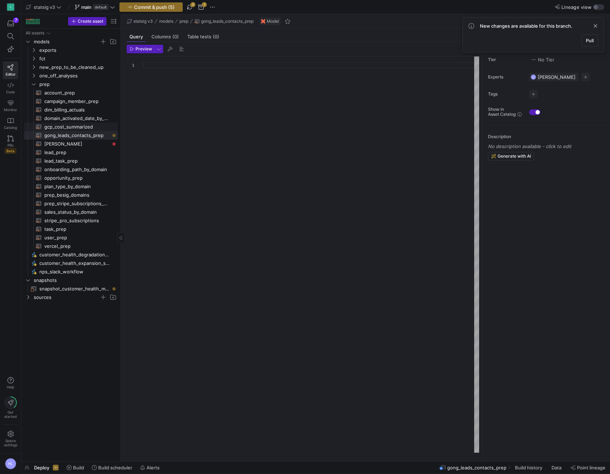
click at [69, 127] on span "gcp_cost_summarized​​​​​​​​​​" at bounding box center [76, 127] width 65 height 8
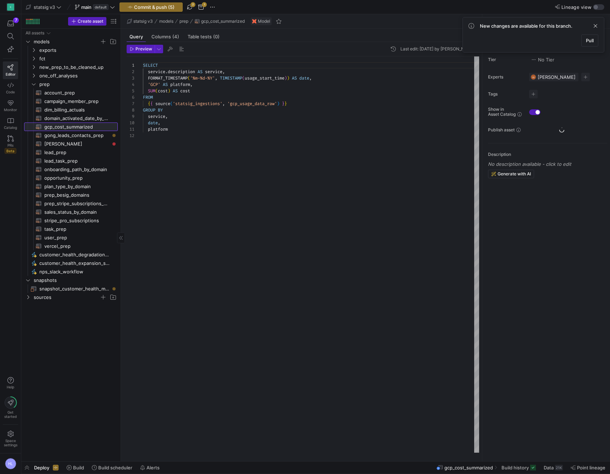
scroll to position [64, 0]
click at [59, 153] on span "lead_prep​​​​​​​​​​" at bounding box center [76, 152] width 65 height 8
type textarea "WITH MaxUpdatedDate AS ( SELECT `Id` as `lead_id`, MAX(`_y42_extracted_at`) as …"
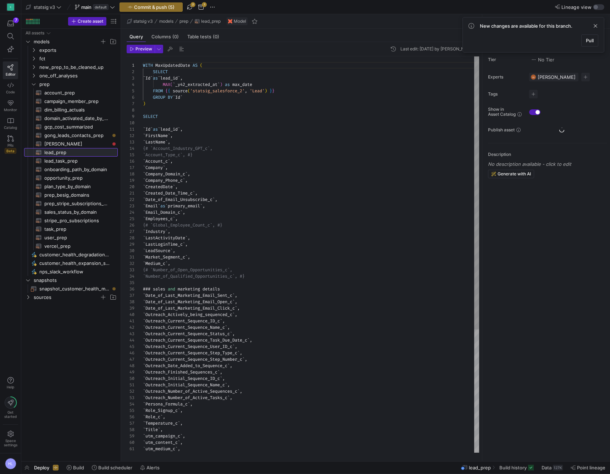
scroll to position [64, 0]
click at [218, 91] on span "'statsig_salesforce_2'" at bounding box center [217, 91] width 55 height 6
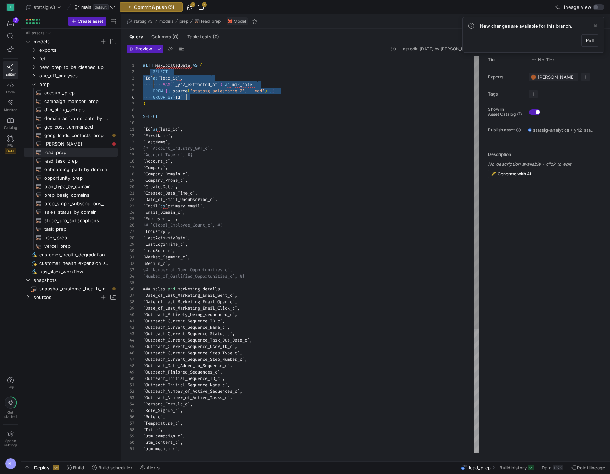
scroll to position [6, 43]
drag, startPoint x: 154, startPoint y: 71, endPoint x: 195, endPoint y: 97, distance: 48.4
click at [195, 97] on div "WITH MaxUpdatedDate AS ( SELECT ` Id ` as ` lead_id ` , MAX ( ` _y42_extracted_…" at bounding box center [311, 343] width 336 height 574
click at [65, 135] on span "gong_leads_contacts_prep​​​​​​​​​​" at bounding box center [76, 135] width 65 height 8
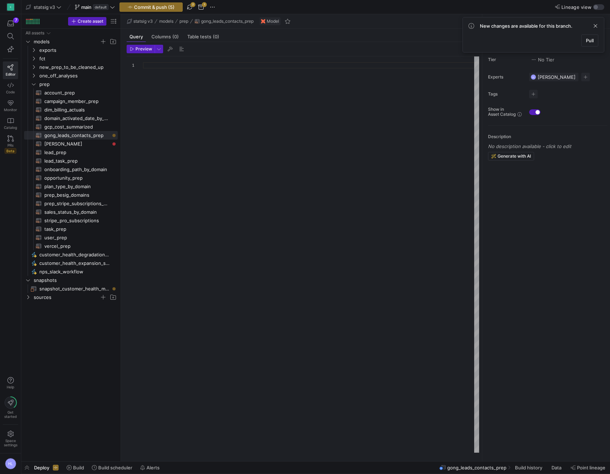
click at [156, 70] on div at bounding box center [311, 254] width 336 height 396
click at [165, 66] on div "SELECT" at bounding box center [311, 65] width 336 height 6
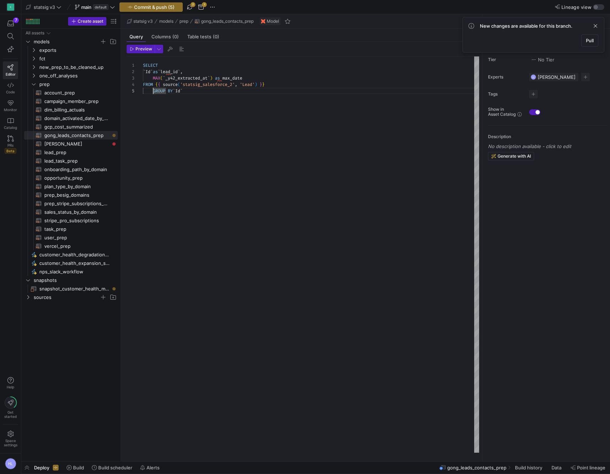
scroll to position [26, 0]
click at [250, 83] on span "'Lead'" at bounding box center [247, 85] width 15 height 6
click at [250, 85] on div at bounding box center [305, 237] width 610 height 474
click at [250, 85] on span "'Lead'" at bounding box center [247, 85] width 15 height 6
click at [227, 88] on div "GROUP BY ` Id `" at bounding box center [311, 91] width 336 height 6
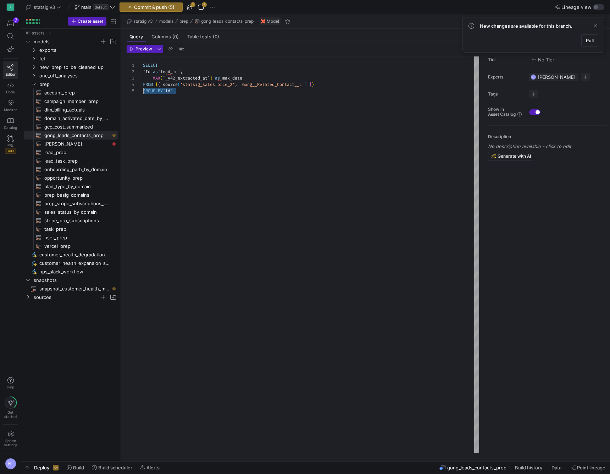
drag, startPoint x: 180, startPoint y: 92, endPoint x: 132, endPoint y: 93, distance: 47.9
click at [132, 93] on div "1 2 3 4 5 SELECT ` Id ` as ` lead_id ` , MAX ( ` _y42_extracted_at ` ) as max_d…" at bounding box center [303, 254] width 353 height 396
drag, startPoint x: 153, startPoint y: 72, endPoint x: 248, endPoint y: 77, distance: 94.8
click at [248, 77] on div "SELECT ` Id ` as ` lead_id ` , MAX ( ` _y42_extracted_at ` ) as max_date FROM {…" at bounding box center [311, 254] width 336 height 396
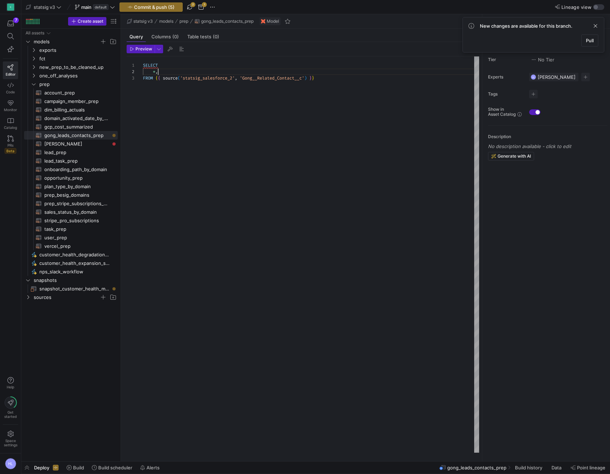
scroll to position [13, 10]
click at [161, 81] on span ""lead"" at bounding box center [160, 78] width 15 height 6
click at [182, 62] on div "SELECT * , "contact" as Source FROM { { source ( 'statsig_salesforce_2' , 'Gong…" at bounding box center [311, 254] width 336 height 396
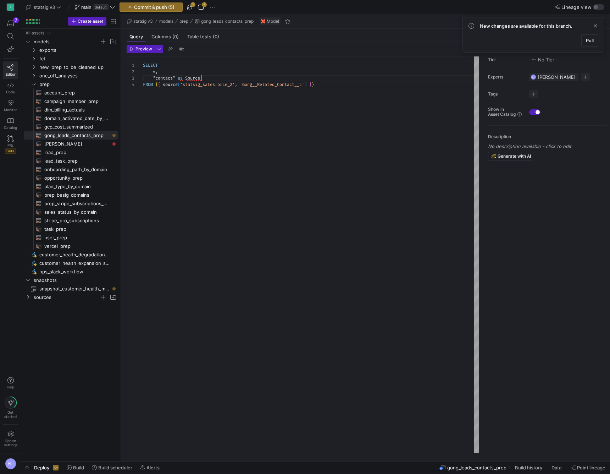
click at [220, 75] on div ""contact" as Source" at bounding box center [311, 78] width 336 height 6
click at [203, 96] on div "SELECT * , "contact" AS Source FROM { { source ( 'statsig_salesforce_2' , 'Gong…" at bounding box center [311, 254] width 336 height 396
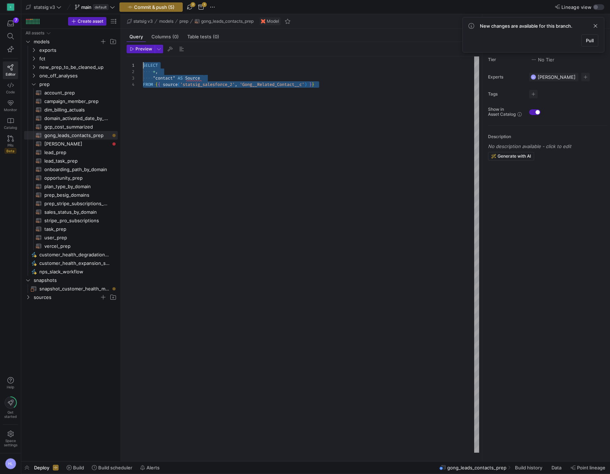
drag, startPoint x: 324, startPoint y: 85, endPoint x: 140, endPoint y: 65, distance: 185.6
click at [140, 65] on div "1 2 3 4 SELECT * , "contact" AS Source FROM { { source ( 'statsig_salesforce_2'…" at bounding box center [303, 254] width 353 height 396
click at [331, 88] on div "SELECT * , "contact" AS Source FROM { { source ( 'statsig_salesforce_2' , 'Gong…" at bounding box center [311, 254] width 336 height 396
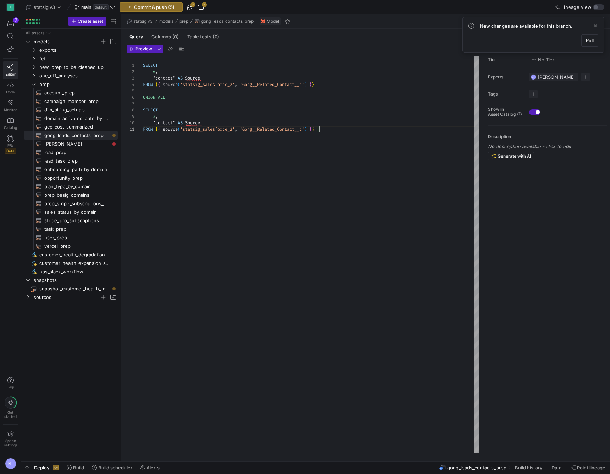
scroll to position [51, 15]
click at [164, 118] on div "* ," at bounding box center [311, 116] width 336 height 6
click at [165, 122] on span ""contact"" at bounding box center [164, 123] width 22 height 6
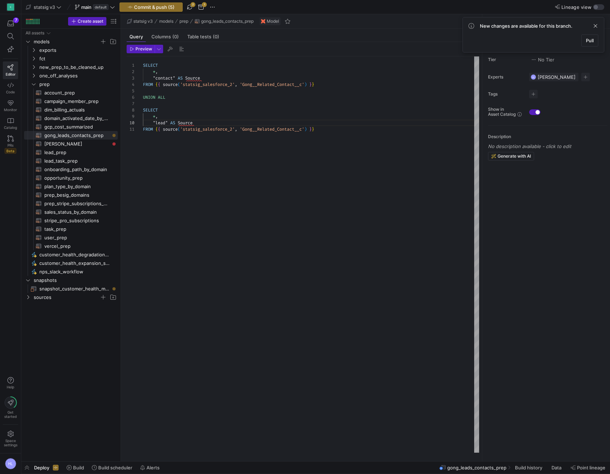
click at [298, 129] on body "S 7 Editor Code Monitor Catalog PRs Beta Help Get started Space settings HL sta…" at bounding box center [305, 237] width 610 height 474
click at [284, 333] on div at bounding box center [305, 237] width 610 height 474
click at [205, 161] on div "SELECT * , "contact" AS Source FROM { { source ( 'statsig_salesforce_2' , 'Gong…" at bounding box center [311, 254] width 336 height 396
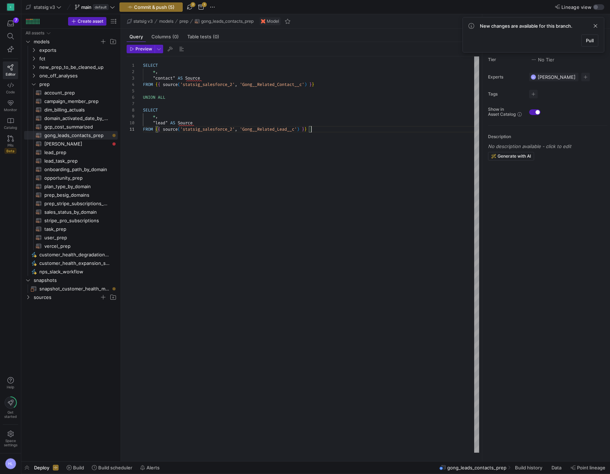
click at [193, 75] on span "Source" at bounding box center [192, 78] width 15 height 6
click at [161, 74] on div "* ," at bounding box center [311, 71] width 336 height 6
click at [156, 78] on span ""contact"" at bounding box center [164, 78] width 22 height 6
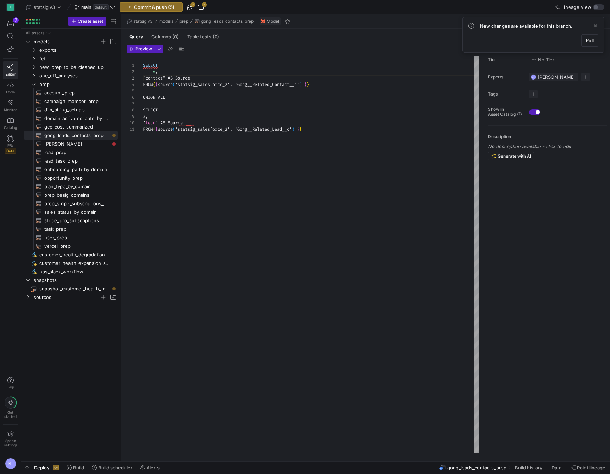
click at [145, 78] on span "`" at bounding box center [144, 78] width 2 height 6
click at [176, 78] on span "'contact" AS Source" at bounding box center [176, 78] width 47 height 6
click at [198, 78] on span "Source" at bounding box center [192, 78] width 15 height 6
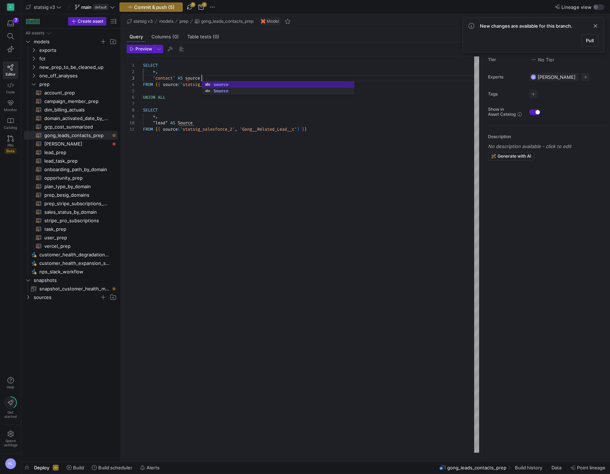
scroll to position [13, 59]
click at [169, 101] on div at bounding box center [311, 103] width 336 height 6
click at [199, 78] on div at bounding box center [305, 237] width 610 height 474
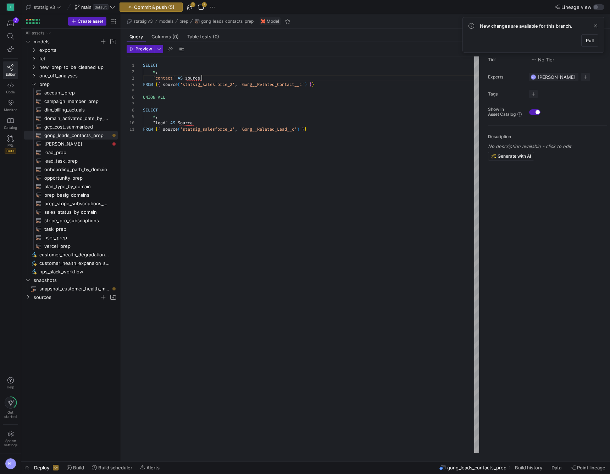
click at [203, 80] on div "'contact' AS source" at bounding box center [311, 78] width 336 height 6
click at [195, 78] on div at bounding box center [305, 237] width 610 height 474
click at [195, 78] on span "source" at bounding box center [192, 78] width 15 height 6
click at [204, 77] on div "'contact' AS source" at bounding box center [311, 78] width 336 height 6
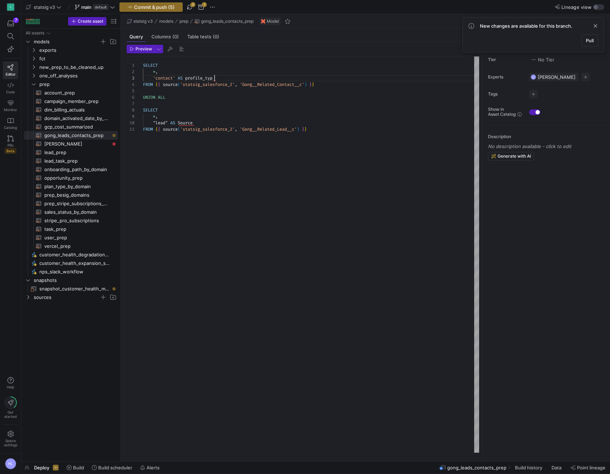
scroll to position [13, 74]
click at [162, 122] on span ""lead"" at bounding box center [160, 123] width 15 height 6
click at [183, 123] on span "Source" at bounding box center [185, 123] width 15 height 6
click at [178, 134] on div "SELECT * , 'contact' AS profile_type FROM { { source ( 'statsig_salesforce_2' ,…" at bounding box center [311, 254] width 336 height 396
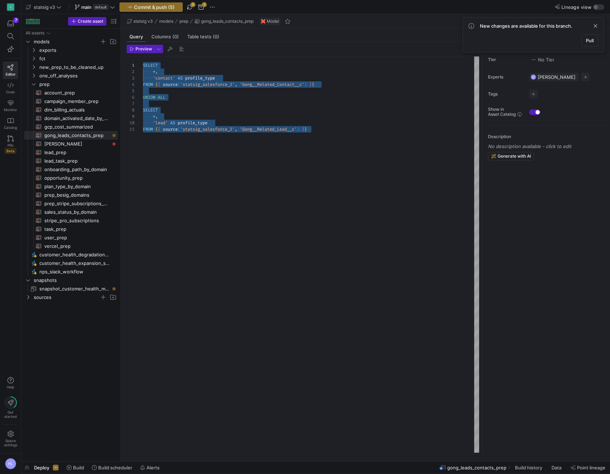
click at [266, 138] on div "SELECT * , 'contact' AS profile_type FROM { { source ( 'statsig_salesforce_2' ,…" at bounding box center [311, 254] width 336 height 396
click at [312, 128] on div "FROM { { source ( 'statsig_salesforce_2' , 'Gong__Related_Lead__c' ) } }" at bounding box center [311, 129] width 336 height 6
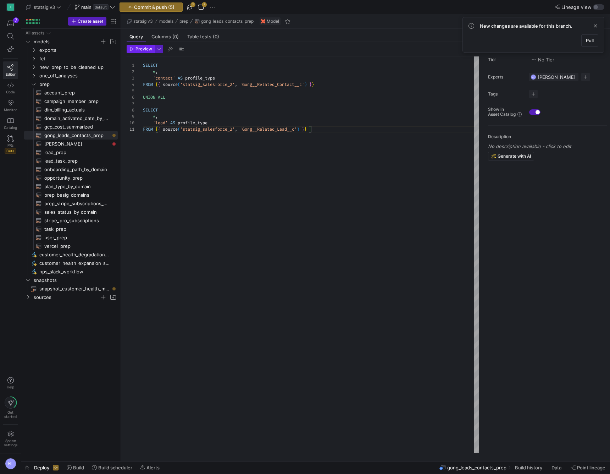
click at [140, 48] on span "Preview" at bounding box center [143, 48] width 17 height 5
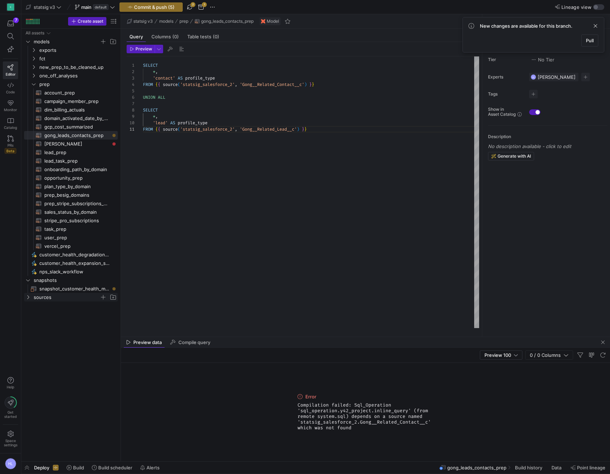
click at [29, 295] on icon "Press SPACE to select this row." at bounding box center [28, 297] width 5 height 4
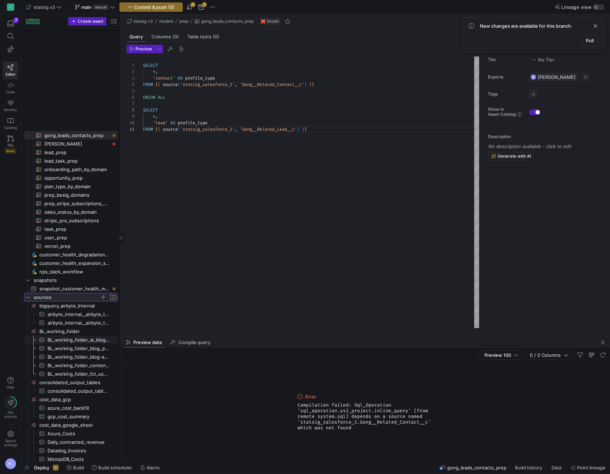
scroll to position [533, 0]
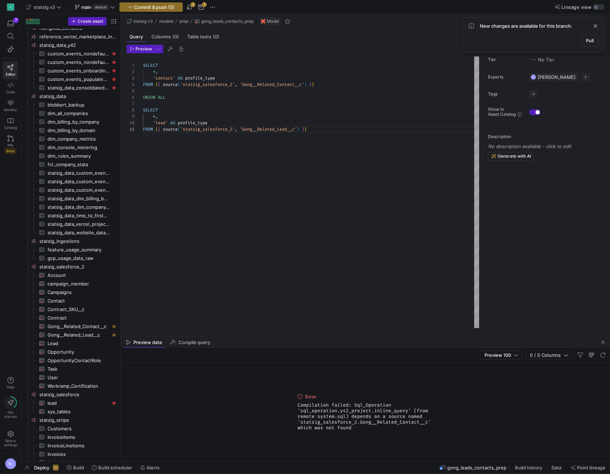
click at [181, 167] on div "SELECT * , 'contact' AS profile_type FROM { { source ( 'statsig_salesforce_2' ,…" at bounding box center [311, 191] width 336 height 271
click at [189, 6] on span "button" at bounding box center [190, 7] width 9 height 9
click at [161, 9] on span "Commit & push (5)" at bounding box center [154, 7] width 40 height 6
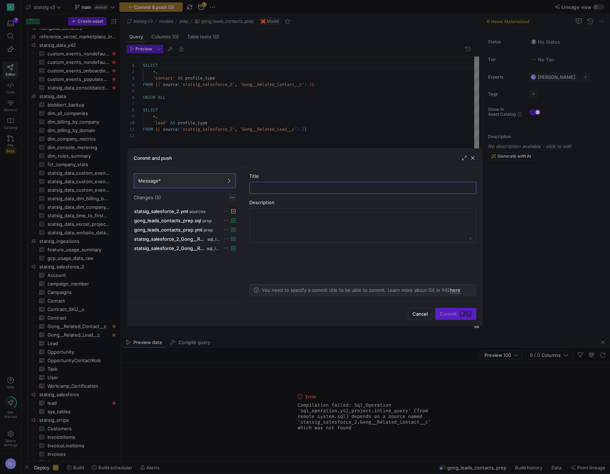
click at [234, 198] on span at bounding box center [232, 197] width 7 height 7
click at [234, 198] on div at bounding box center [305, 237] width 610 height 474
click at [228, 220] on icon at bounding box center [226, 220] width 5 height 5
click at [229, 220] on div at bounding box center [305, 237] width 610 height 474
click at [264, 193] on div at bounding box center [362, 187] width 215 height 11
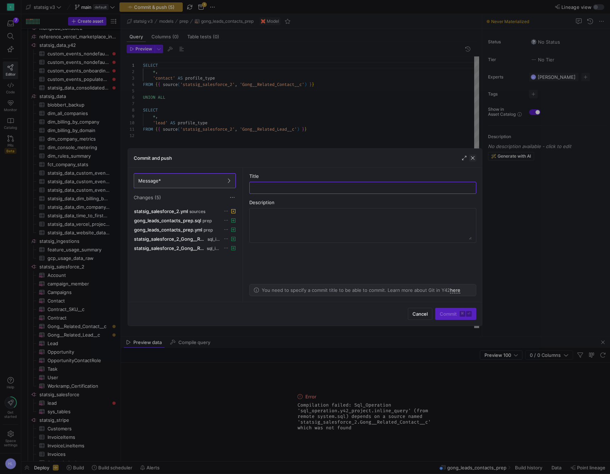
click at [473, 159] on span "button" at bounding box center [472, 157] width 7 height 7
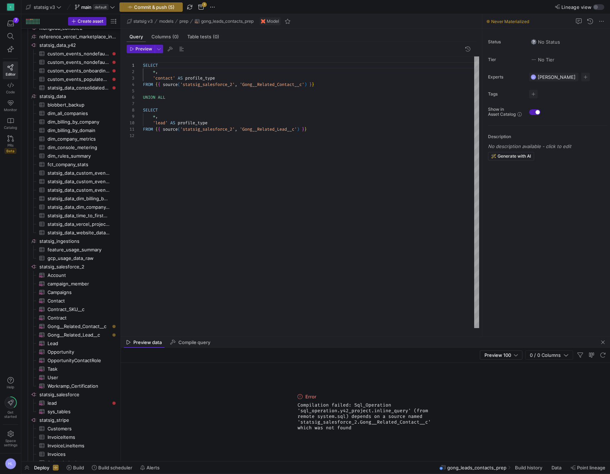
click at [143, 65] on span "SELECT" at bounding box center [150, 65] width 15 height 6
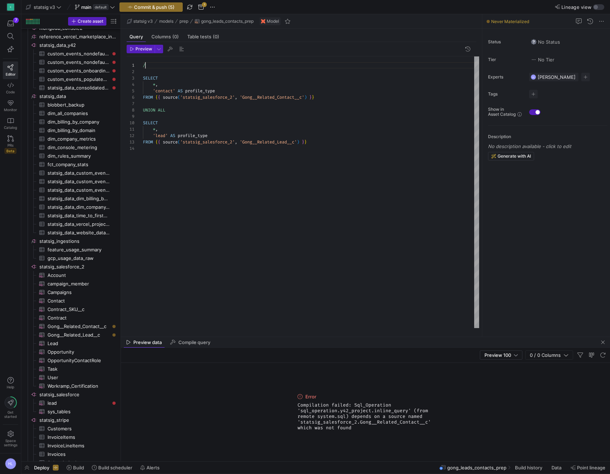
scroll to position [0, 5]
click at [330, 143] on div "FROM {{ source('statsig_salesforce_2', 'Gong__[MEDICAL_DATA] ted_Lead__c') }}" at bounding box center [311, 142] width 336 height 6
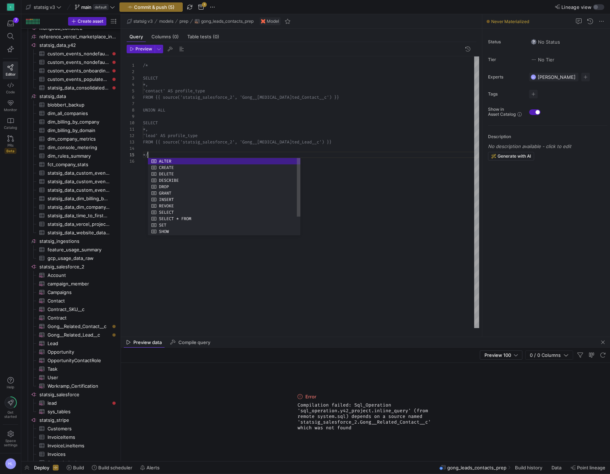
scroll to position [26, 5]
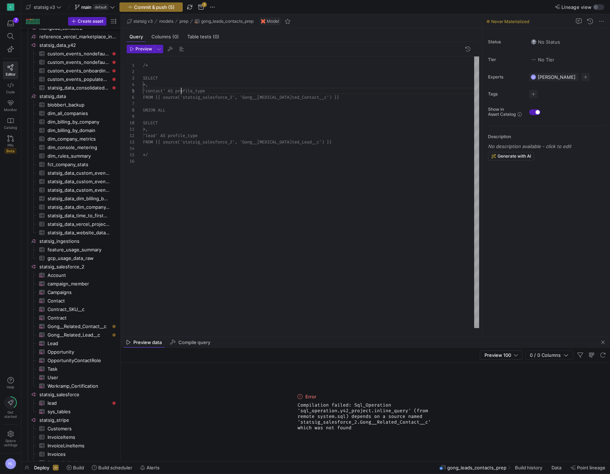
click at [180, 88] on span "'contact' AS profile_type" at bounding box center [174, 91] width 62 height 6
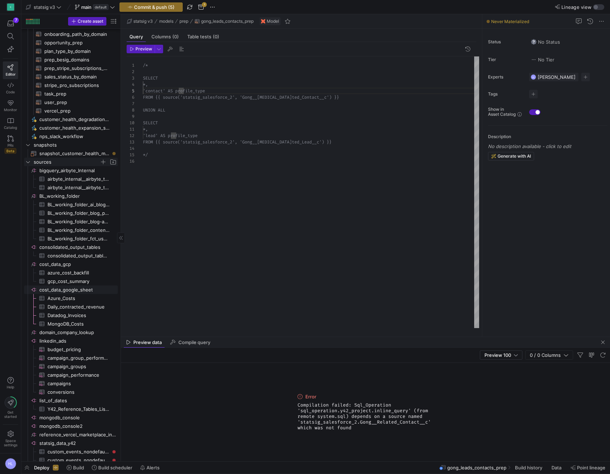
scroll to position [0, 0]
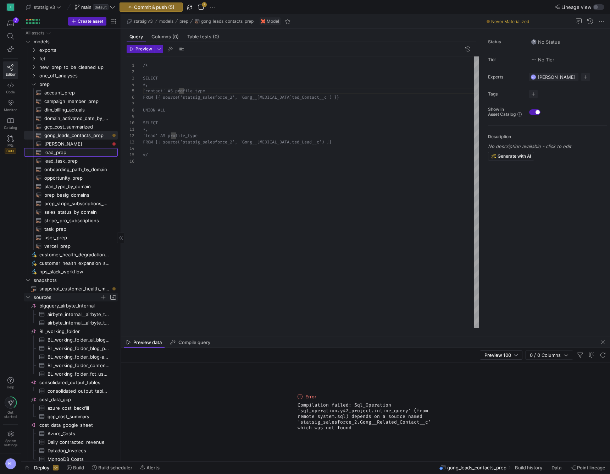
click at [65, 153] on span "lead_prep​​​​​​​​​​" at bounding box center [76, 152] width 65 height 8
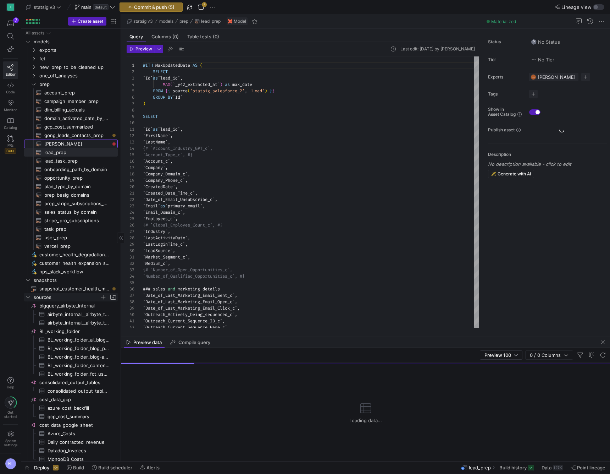
scroll to position [64, 0]
click at [60, 146] on span "[PERSON_NAME]​​​​​​​​​​" at bounding box center [76, 144] width 65 height 8
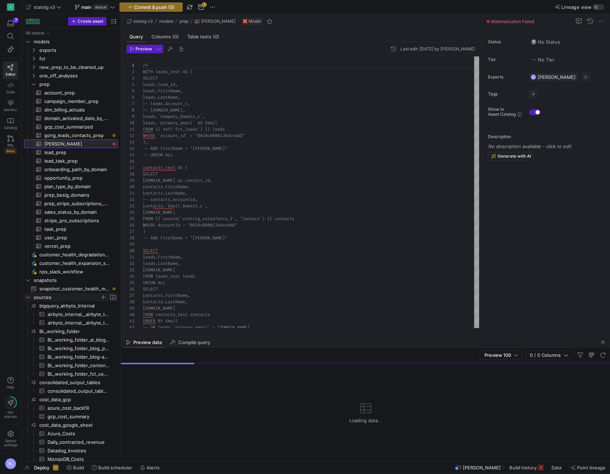
scroll to position [64, 0]
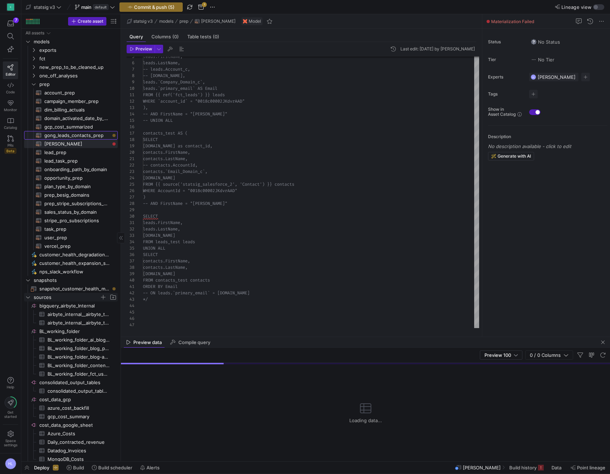
click at [82, 136] on span "gong_leads_contacts_prep​​​​​​​​​​" at bounding box center [76, 135] width 65 height 8
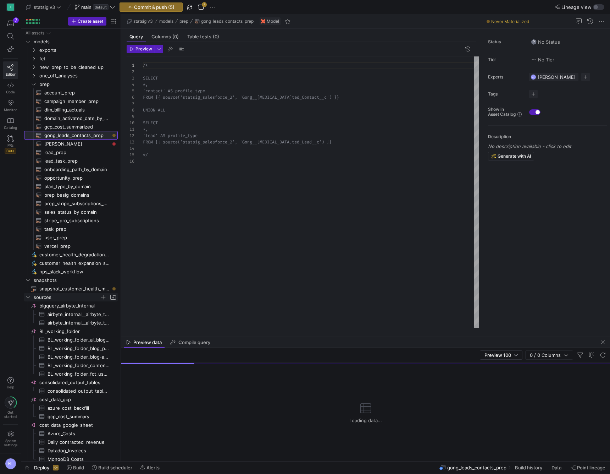
scroll to position [64, 0]
type textarea "*, 'lead' AS profile_type FROM {{ source('statsig_salesforce_2', 'Gong__Related…"
click at [181, 156] on div "*/" at bounding box center [311, 154] width 336 height 6
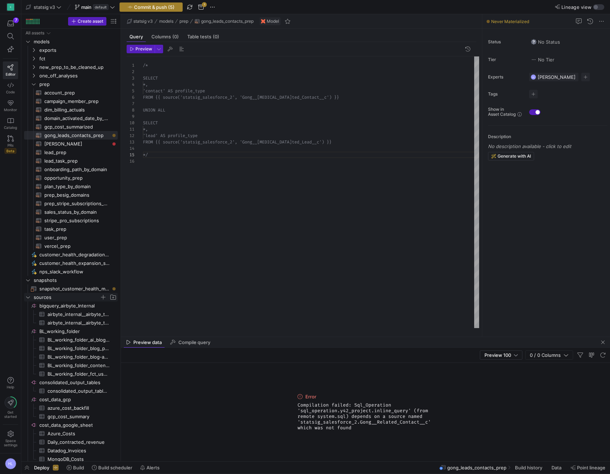
click at [156, 5] on span "Commit & push (5)" at bounding box center [154, 7] width 40 height 6
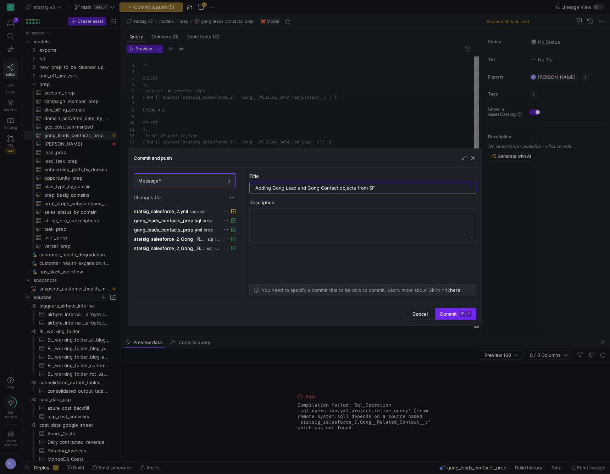
type input "Adding Gong Lead and Gong Contact objects from SF"
click at [459, 312] on span "Commit ⌘ ⏎" at bounding box center [456, 314] width 32 height 6
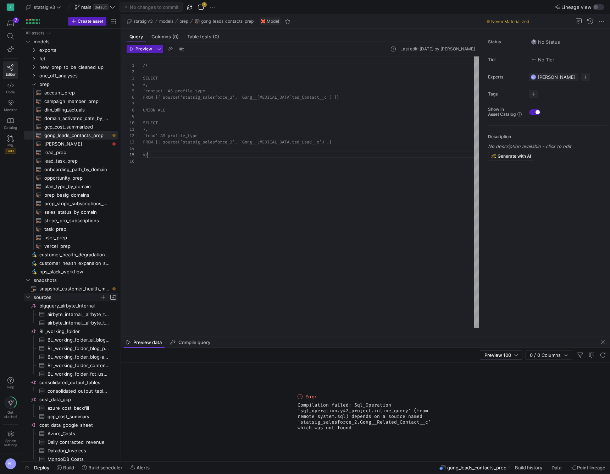
click at [161, 139] on div "FROM {{ source('statsig_salesforce_2', 'Gong__[MEDICAL_DATA] ted_Lead__c') }}" at bounding box center [311, 142] width 336 height 6
click at [148, 73] on div at bounding box center [311, 71] width 336 height 6
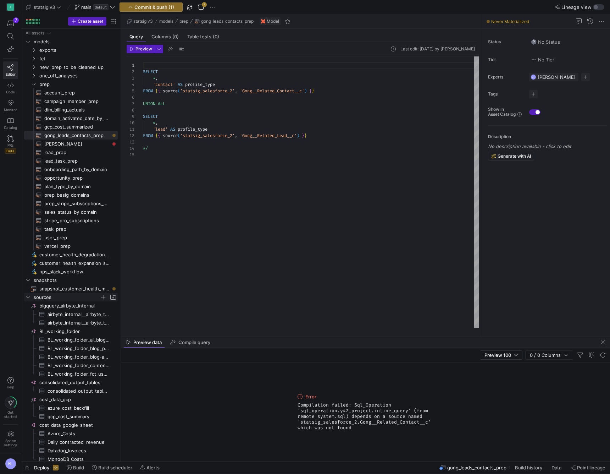
click at [154, 150] on div "*/" at bounding box center [311, 148] width 336 height 6
click at [144, 48] on span "Preview" at bounding box center [143, 48] width 17 height 5
click at [222, 107] on div at bounding box center [311, 110] width 336 height 6
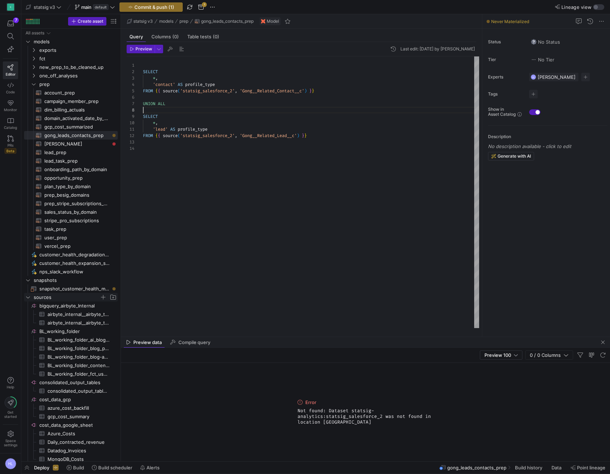
click at [143, 72] on div "2" at bounding box center [135, 71] width 16 height 6
click at [144, 71] on span "SELECT" at bounding box center [150, 72] width 15 height 6
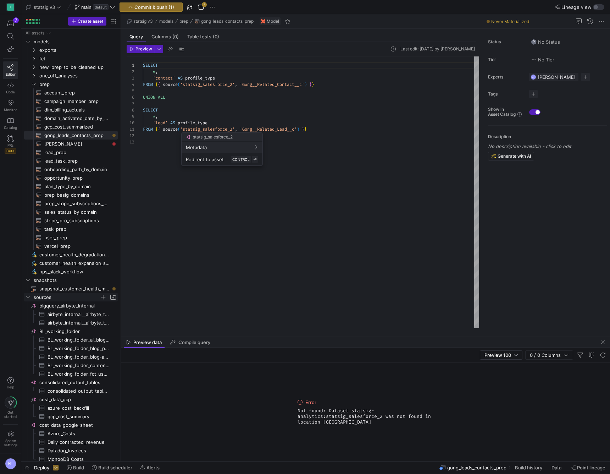
click at [195, 128] on body "S 7 Editor Code Monitor Catalog PRs Beta Help Get started Space settings HL sta…" at bounding box center [305, 237] width 610 height 474
click at [67, 126] on div at bounding box center [305, 237] width 610 height 474
click at [66, 153] on span "lead_prep​​​​​​​​​​" at bounding box center [76, 152] width 65 height 8
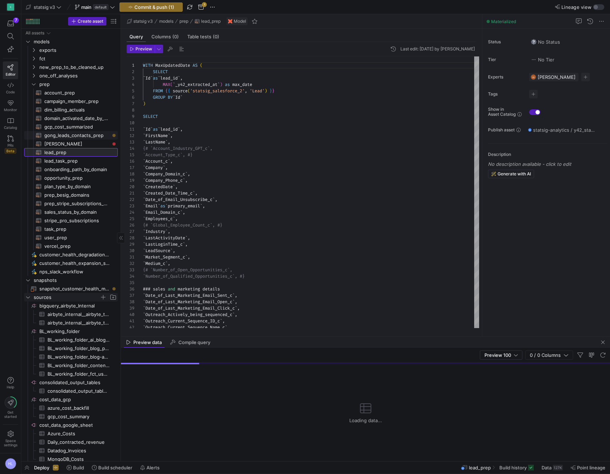
scroll to position [64, 0]
click at [64, 135] on span "gong_leads_contacts_prep​​​​​​​​​​" at bounding box center [76, 135] width 65 height 8
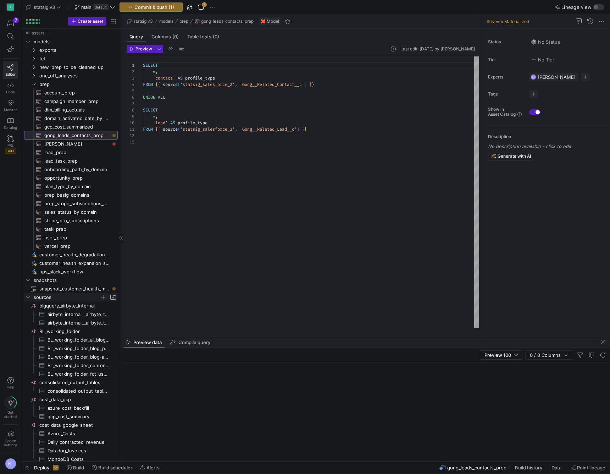
scroll to position [64, 0]
click at [228, 108] on div "SELECT" at bounding box center [311, 110] width 336 height 6
click at [143, 51] on span "Preview" at bounding box center [143, 48] width 17 height 5
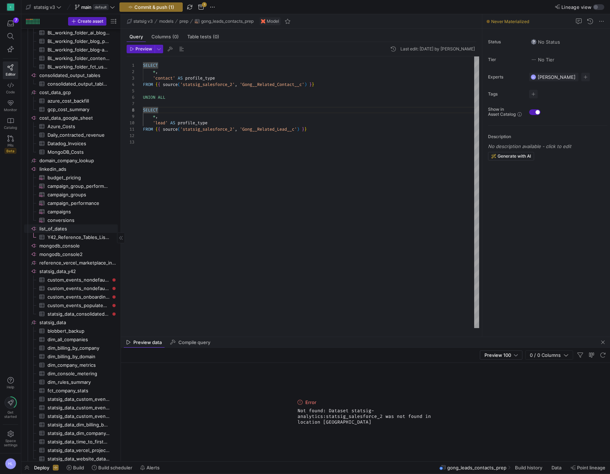
scroll to position [417, 0]
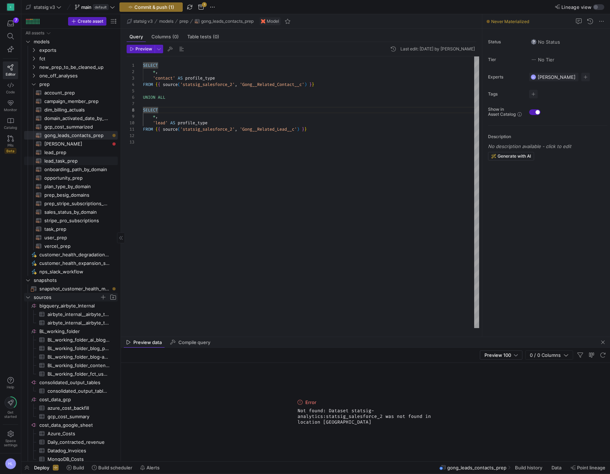
click at [73, 159] on span "lead_task_prep​​​​​​​​​​" at bounding box center [76, 161] width 65 height 8
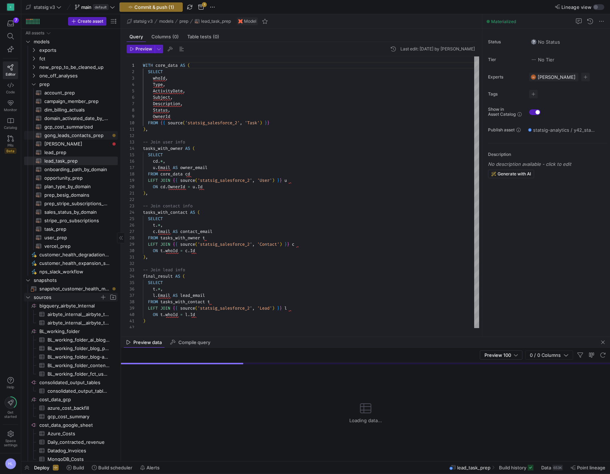
click at [72, 135] on span "gong_leads_contacts_prep​​​​​​​​​​" at bounding box center [76, 135] width 65 height 8
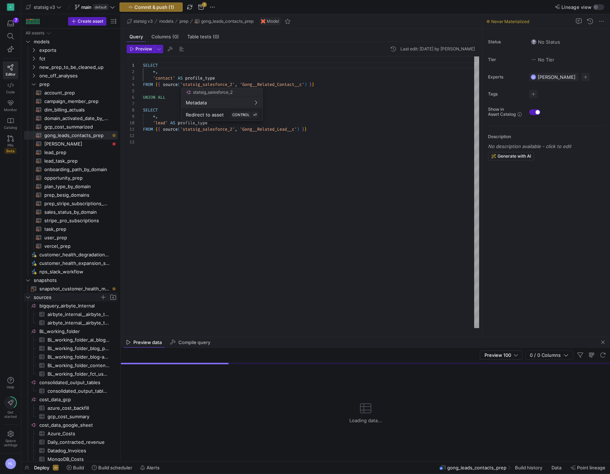
click at [171, 83] on div at bounding box center [305, 237] width 610 height 474
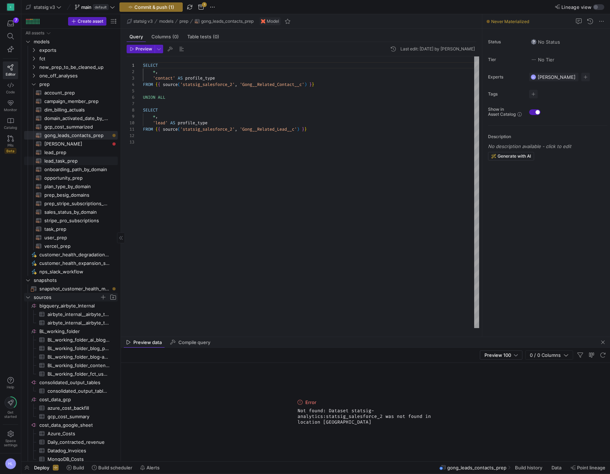
click at [75, 161] on span "lead_task_prep​​​​​​​​​​" at bounding box center [76, 161] width 65 height 8
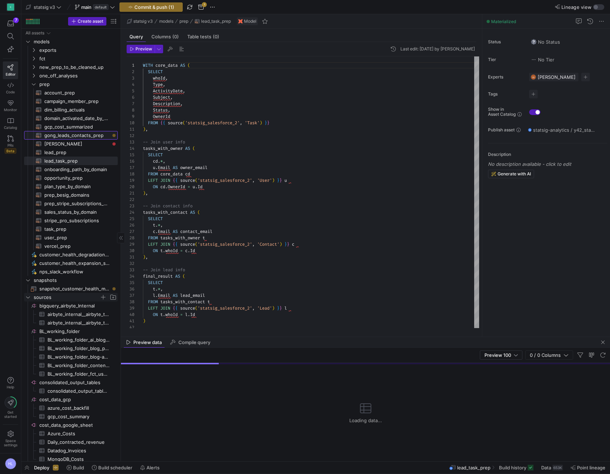
click at [78, 134] on span "gong_leads_contacts_prep​​​​​​​​​​" at bounding box center [76, 135] width 65 height 8
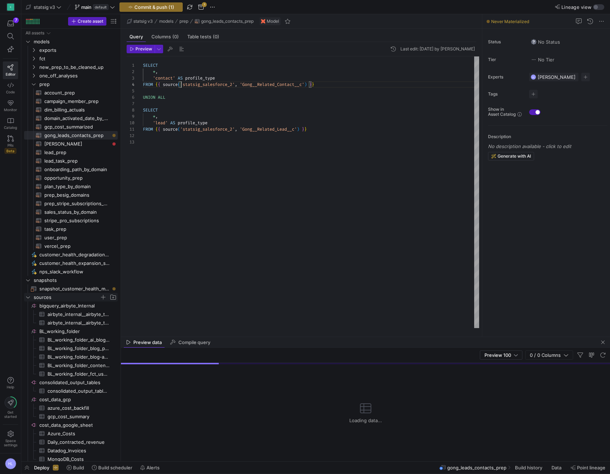
click at [182, 84] on span "'statsig_salesforce_2'" at bounding box center [207, 85] width 55 height 6
click at [210, 87] on span "'statsig_salesforce_2'" at bounding box center [207, 85] width 55 height 6
click at [188, 8] on span "button" at bounding box center [190, 7] width 9 height 9
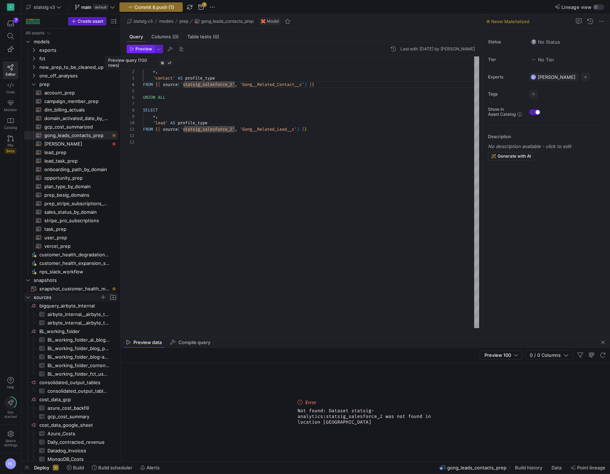
click at [143, 48] on span "Preview" at bounding box center [143, 48] width 17 height 5
click at [35, 59] on icon "Press SPACE to select this row." at bounding box center [33, 58] width 5 height 4
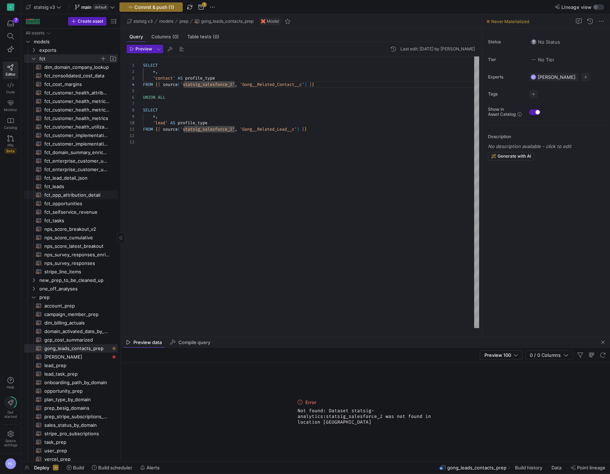
click at [62, 194] on span "fct_opp_attribution_detail​​​​​​​​​​" at bounding box center [76, 195] width 65 height 8
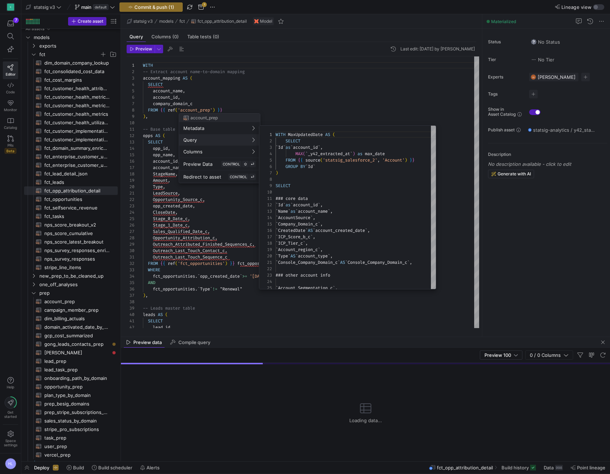
click at [63, 344] on div at bounding box center [305, 237] width 610 height 474
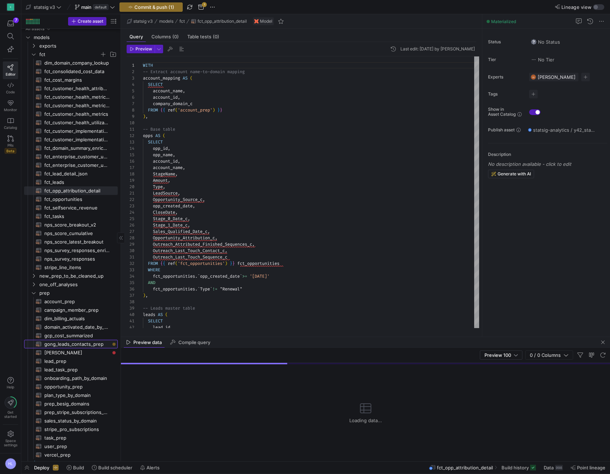
click at [56, 345] on span "gong_leads_contacts_prep​​​​​​​​​​" at bounding box center [76, 344] width 65 height 8
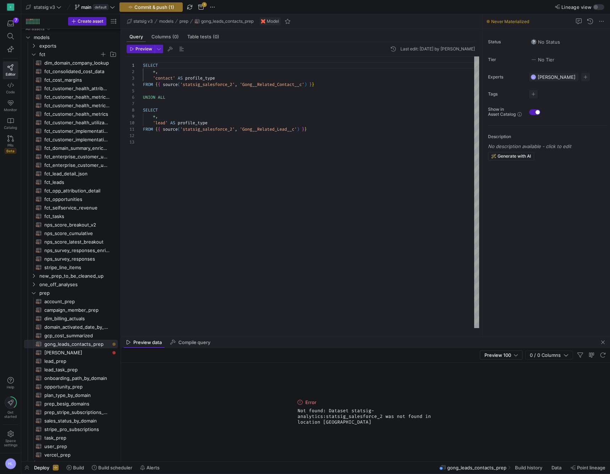
click at [195, 158] on div "SELECT * , 'contact' AS profile_type FROM { { source ( 'statsig_salesforce_2' ,…" at bounding box center [311, 191] width 336 height 271
click at [143, 54] on header "Preview Last edit: [DATE] by [PERSON_NAME]" at bounding box center [303, 51] width 353 height 12
click at [141, 50] on span "Preview" at bounding box center [143, 48] width 17 height 5
type textarea "SELECT *, 'contact' AS profile_type FROM {{ source('statsig_salesforce_2', 'Gon…"
click at [164, 89] on div at bounding box center [311, 91] width 336 height 6
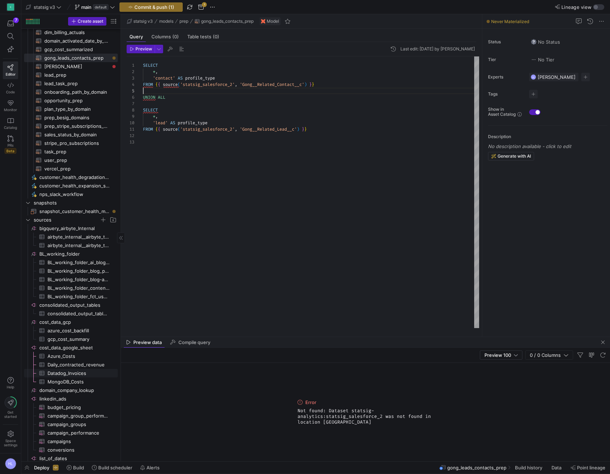
scroll to position [478, 0]
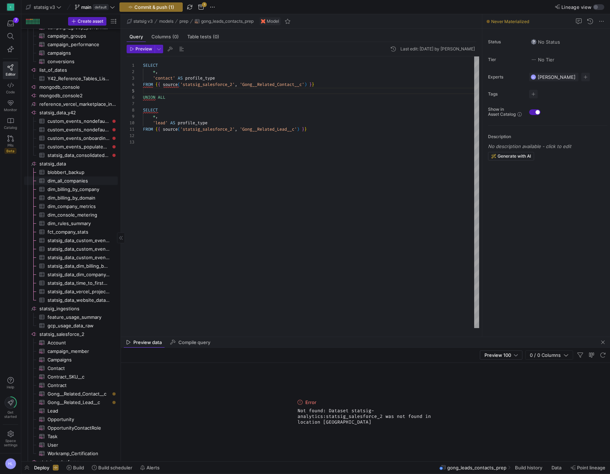
scroll to position [751, 0]
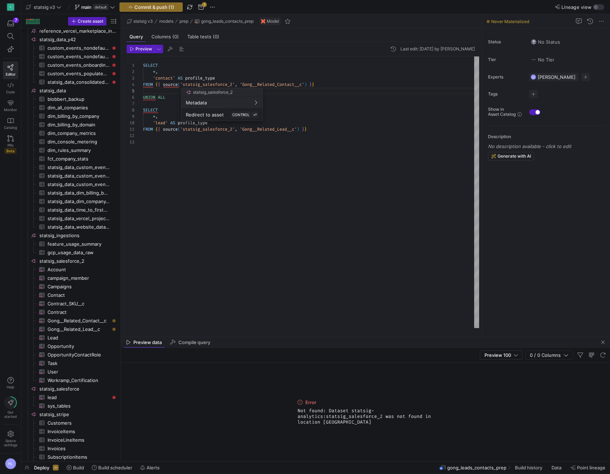
click at [145, 49] on div at bounding box center [305, 237] width 610 height 474
click at [143, 48] on span "Preview" at bounding box center [143, 48] width 17 height 5
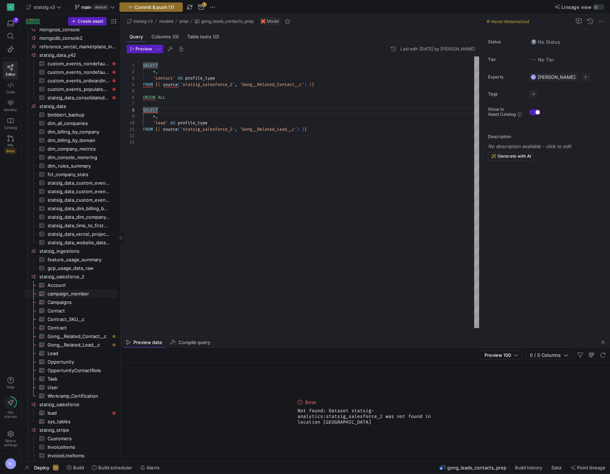
scroll to position [735, 0]
click at [258, 83] on div at bounding box center [305, 237] width 610 height 474
drag, startPoint x: 246, startPoint y: 85, endPoint x: 315, endPoint y: 86, distance: 69.2
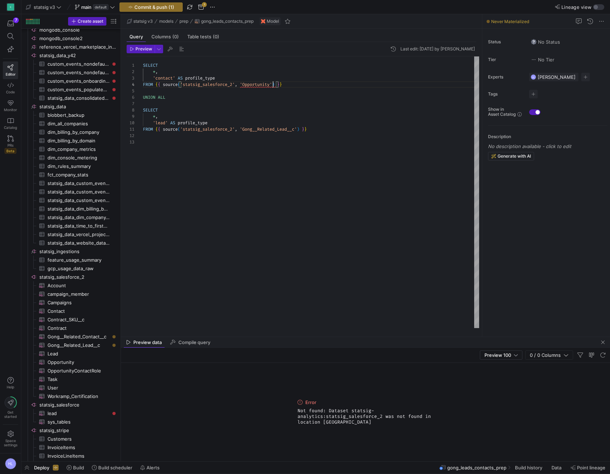
scroll to position [19, 130]
click at [181, 92] on div at bounding box center [311, 91] width 336 height 6
click at [152, 148] on div at bounding box center [311, 148] width 336 height 6
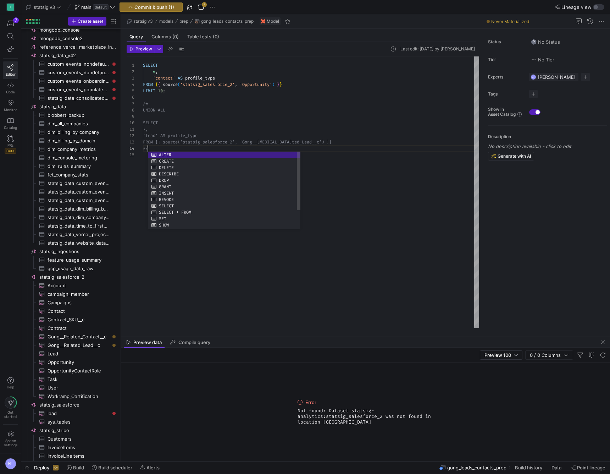
scroll to position [19, 5]
click at [143, 46] on span "button" at bounding box center [140, 49] width 27 height 8
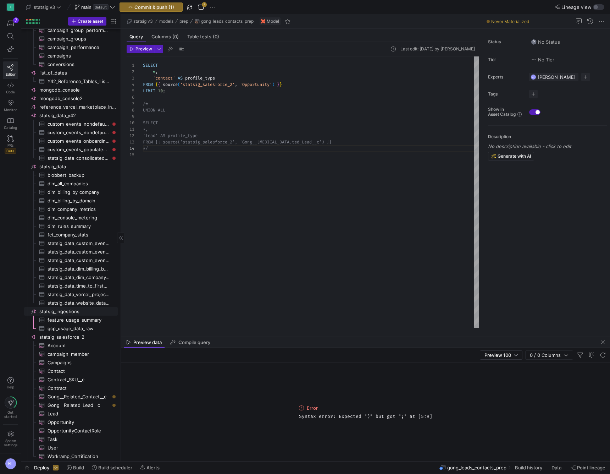
scroll to position [0, 0]
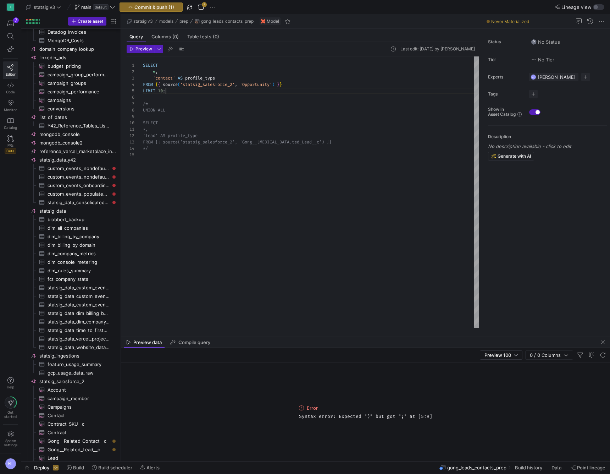
click at [168, 93] on div "LIMIT 10 ;" at bounding box center [311, 91] width 336 height 6
click at [143, 52] on button "Preview" at bounding box center [141, 49] width 28 height 9
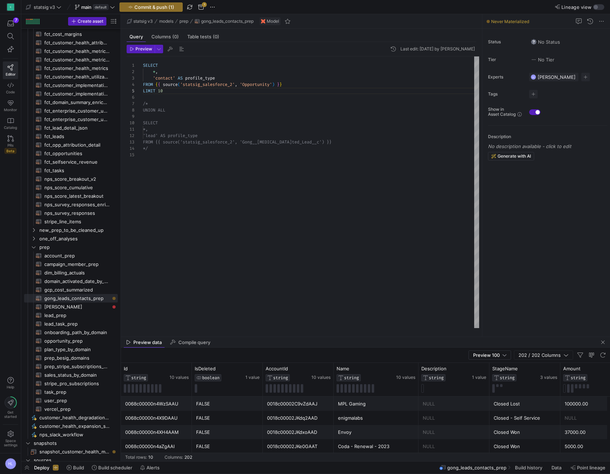
click at [149, 104] on div "/*" at bounding box center [311, 103] width 336 height 6
drag, startPoint x: 153, startPoint y: 104, endPoint x: 140, endPoint y: 92, distance: 18.1
click at [140, 92] on div "1 2 3 4 5 8 9 10 11 12 13 14 6 7 15 SELECT * , 'contact' AS profile_type FROM {…" at bounding box center [303, 191] width 353 height 271
click at [258, 141] on div at bounding box center [305, 237] width 610 height 474
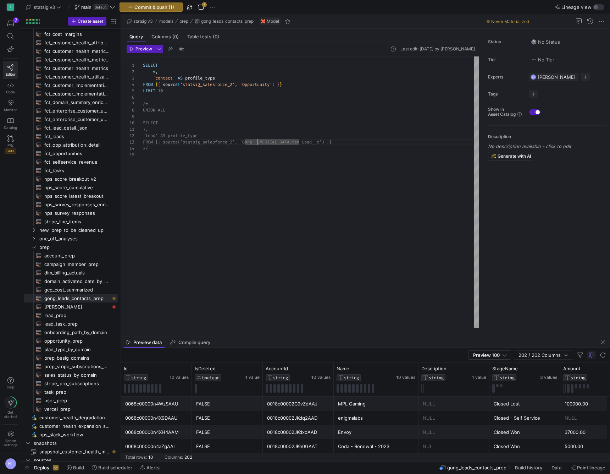
click at [258, 141] on span "FROM {{ source('statsig_salesforce_2', 'Gong__[MEDICAL_DATA]" at bounding box center [217, 142] width 149 height 6
click at [261, 142] on div at bounding box center [305, 237] width 610 height 474
click at [261, 142] on span "FROM {{ source('statsig_salesforce_2', 'Gong__[MEDICAL_DATA]" at bounding box center [217, 142] width 149 height 6
click at [256, 83] on div at bounding box center [305, 237] width 610 height 474
click at [256, 83] on span "'Opportunity'" at bounding box center [256, 85] width 32 height 6
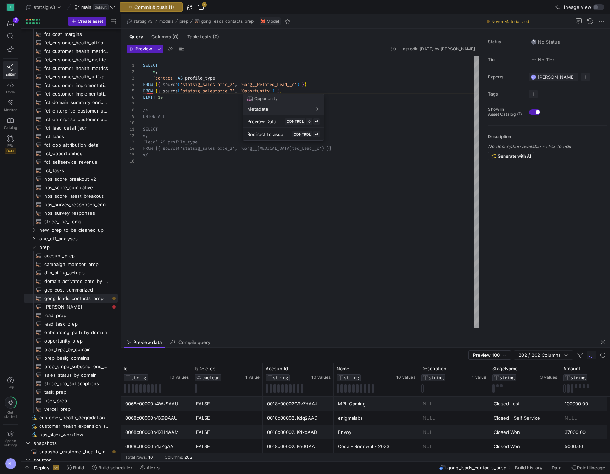
click at [195, 90] on div at bounding box center [305, 237] width 610 height 474
click at [195, 90] on span "'statsig_salesforce_2'" at bounding box center [207, 91] width 55 height 6
click at [298, 92] on div "FROM { { source ( 'statsig_salesforce_2' , 'Opportunity' ) } }" at bounding box center [311, 91] width 336 height 6
drag, startPoint x: 290, startPoint y: 90, endPoint x: 143, endPoint y: 92, distance: 147.2
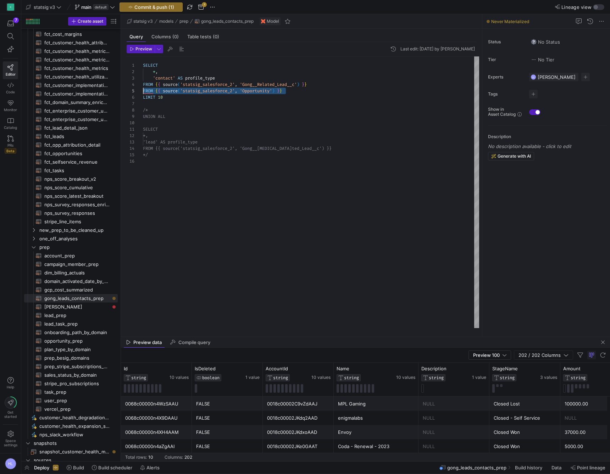
click at [143, 92] on div "1 2 3 4 6 9 10 11 12 13 14 15 7 8 5 16 SELECT * , 'contact' AS profile_type FRO…" at bounding box center [303, 191] width 353 height 271
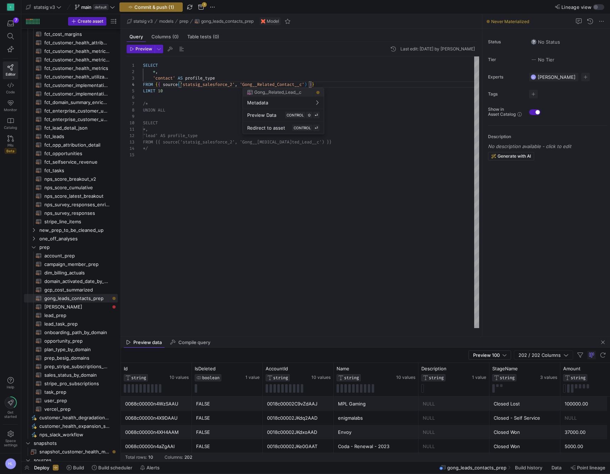
click at [235, 73] on div at bounding box center [305, 237] width 610 height 474
click at [142, 52] on span "button" at bounding box center [140, 49] width 27 height 8
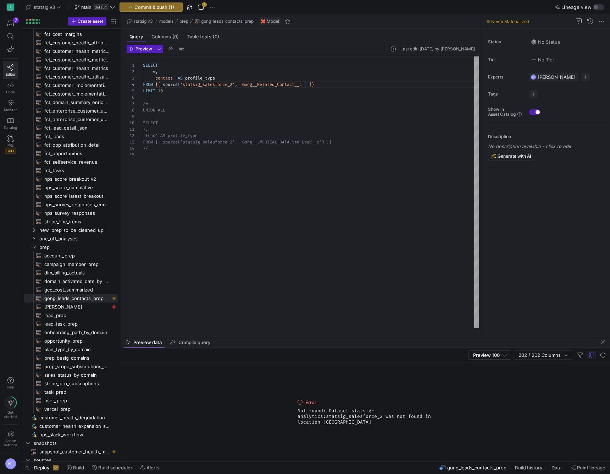
click at [187, 96] on div at bounding box center [311, 97] width 336 height 6
click at [66, 307] on span "[PERSON_NAME]​​​​​​​​​​" at bounding box center [76, 307] width 65 height 8
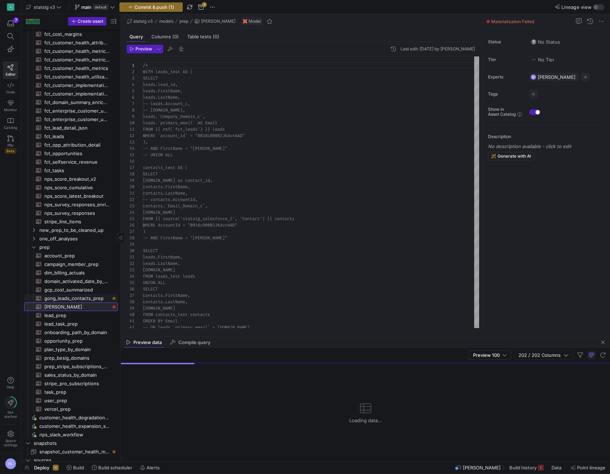
scroll to position [64, 0]
click at [65, 298] on span "gong_leads_contacts_prep​​​​​​​​​​" at bounding box center [76, 298] width 65 height 8
type textarea "SELECT *, 'contact' AS profile_type FROM {{ source('statsig_salesforce_2', 'Gon…"
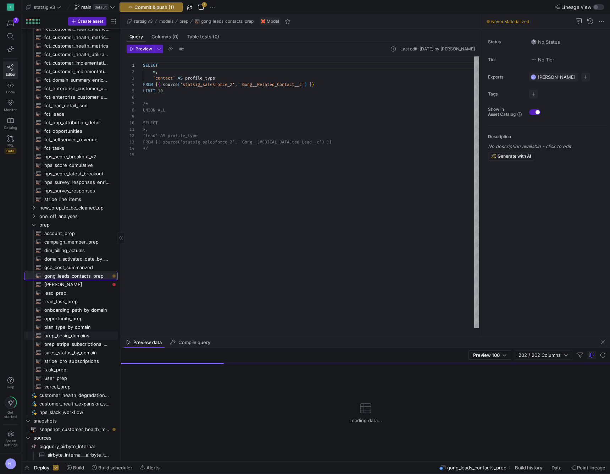
scroll to position [101, 0]
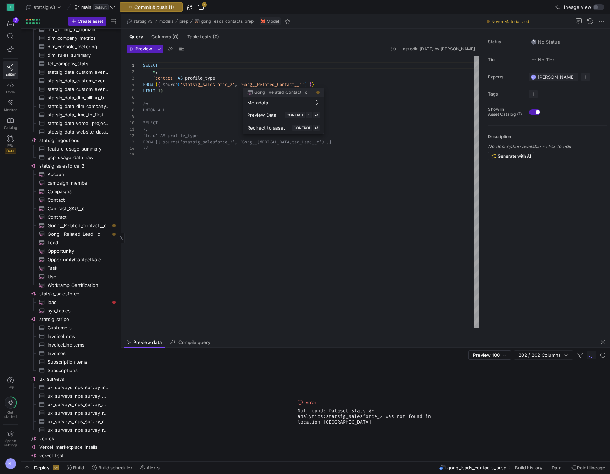
click at [268, 81] on div at bounding box center [305, 237] width 610 height 474
click at [246, 84] on div at bounding box center [305, 237] width 610 height 474
click at [245, 85] on div at bounding box center [305, 237] width 610 height 474
click at [307, 86] on div at bounding box center [305, 237] width 610 height 474
click at [309, 85] on span at bounding box center [308, 85] width 2 height 6
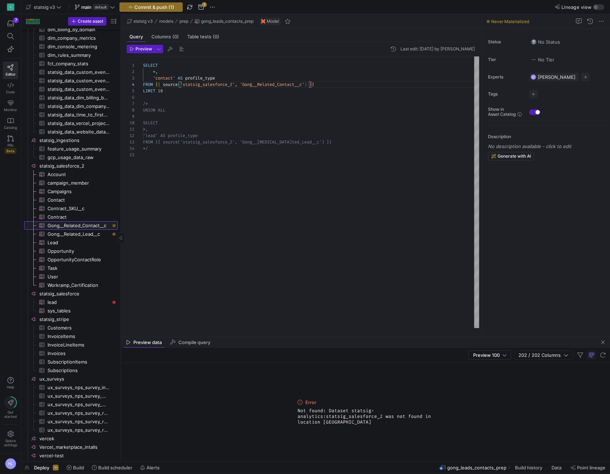
click at [82, 228] on span "Gong__Related_Contact__c​​​​​​​​​" at bounding box center [79, 225] width 62 height 8
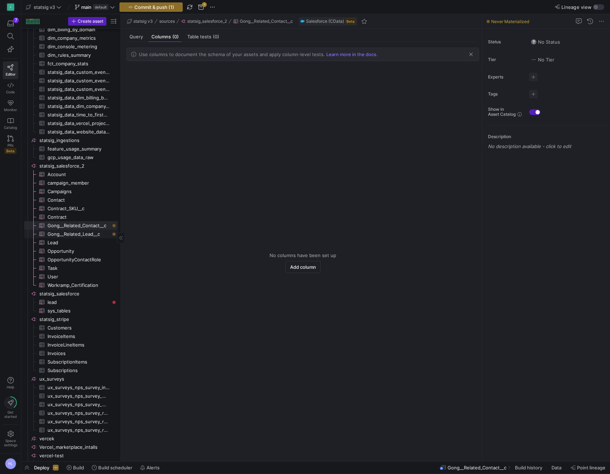
click at [76, 233] on span "Gong__Related_Lead__c​​​​​​​​​" at bounding box center [79, 234] width 62 height 8
click at [134, 38] on span "Query" at bounding box center [135, 36] width 13 height 5
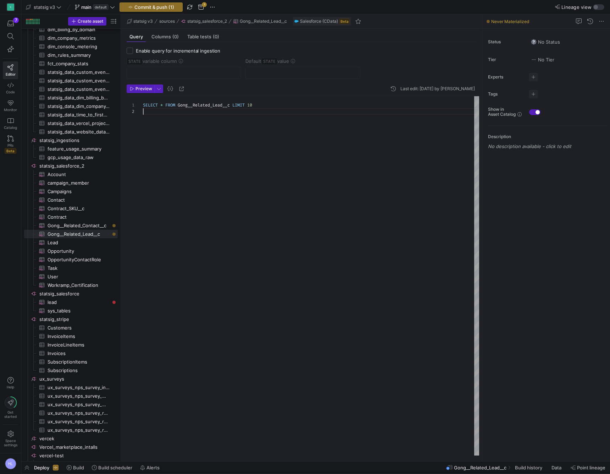
click at [165, 111] on div at bounding box center [311, 111] width 336 height 6
drag, startPoint x: 234, startPoint y: 106, endPoint x: 289, endPoint y: 105, distance: 55.3
click at [289, 105] on div "SELECT * FROM Gong__Related_Lead__c LIMIT 10" at bounding box center [311, 105] width 336 height 6
click at [143, 89] on span "Preview" at bounding box center [143, 88] width 17 height 5
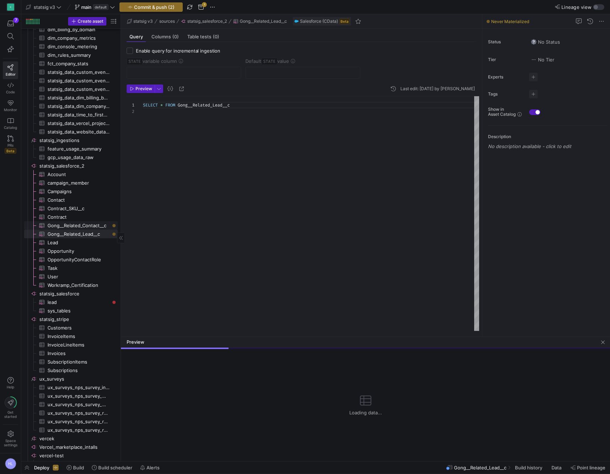
click at [84, 226] on span "Gong__Related_Contact__c​​​​​​​​​" at bounding box center [79, 225] width 62 height 8
type textarea "SELECT * FROM Gong__Related_Contact__c"
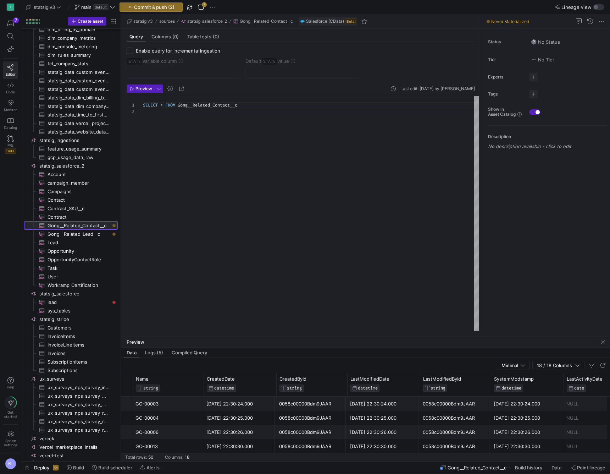
scroll to position [0, 23]
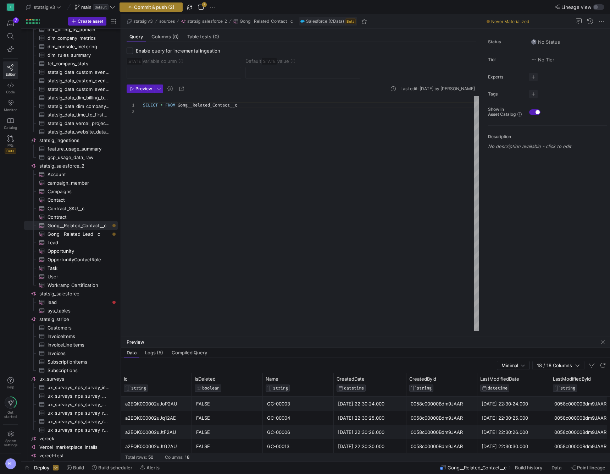
click at [169, 7] on span "Commit & push (2)" at bounding box center [154, 7] width 40 height 6
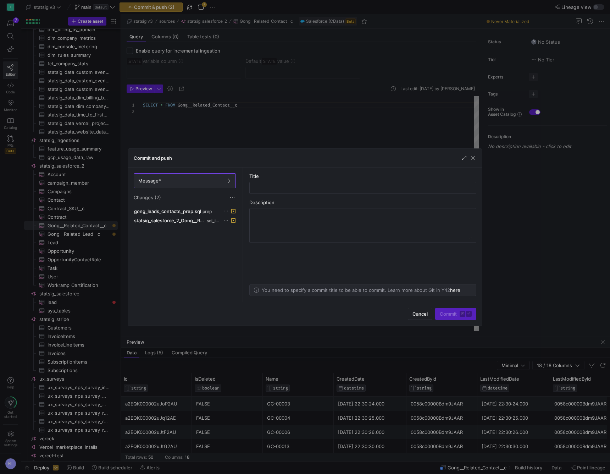
click at [358, 261] on as-split-area "Title Description You need to specify a commit title to be able to commit. Lear…" at bounding box center [363, 234] width 238 height 134
click at [293, 189] on input "text" at bounding box center [362, 188] width 215 height 6
type input "Updating Gong Leads query"
click at [455, 317] on span "submit" at bounding box center [456, 313] width 40 height 11
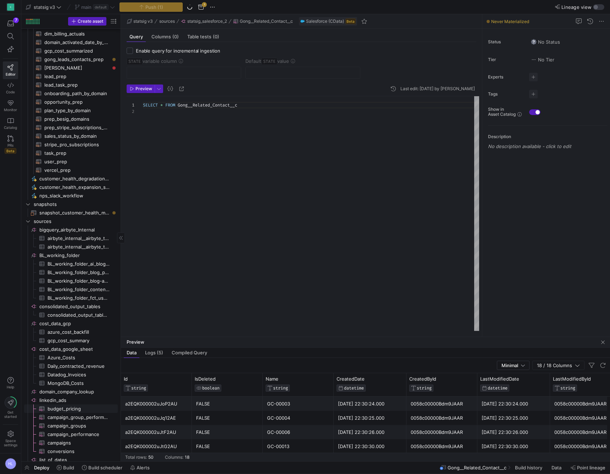
scroll to position [38, 0]
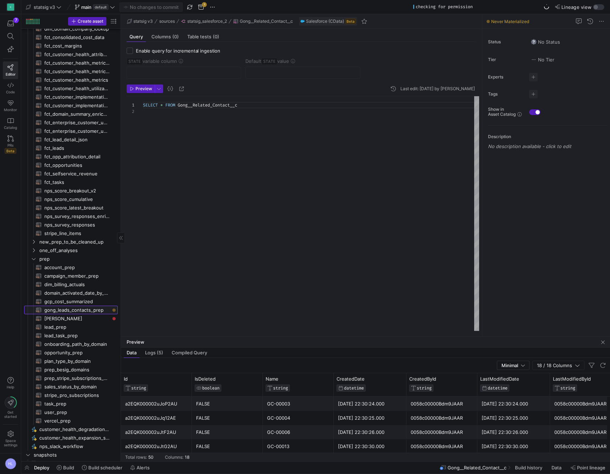
click at [77, 308] on span "gong_leads_contacts_prep​​​​​​​​​​" at bounding box center [76, 310] width 65 height 8
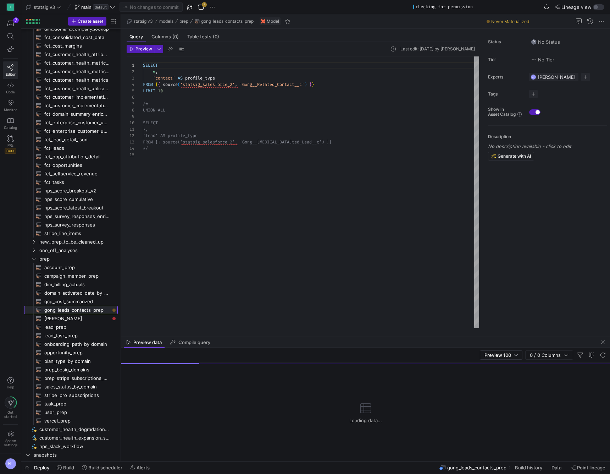
scroll to position [64, 0]
click at [160, 91] on span "10" at bounding box center [160, 91] width 5 height 6
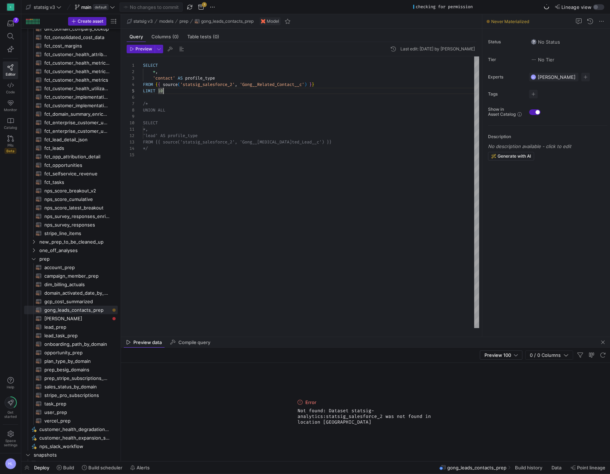
click at [171, 92] on div "LIMIT 10" at bounding box center [311, 91] width 336 height 6
